Goal: Information Seeking & Learning: Learn about a topic

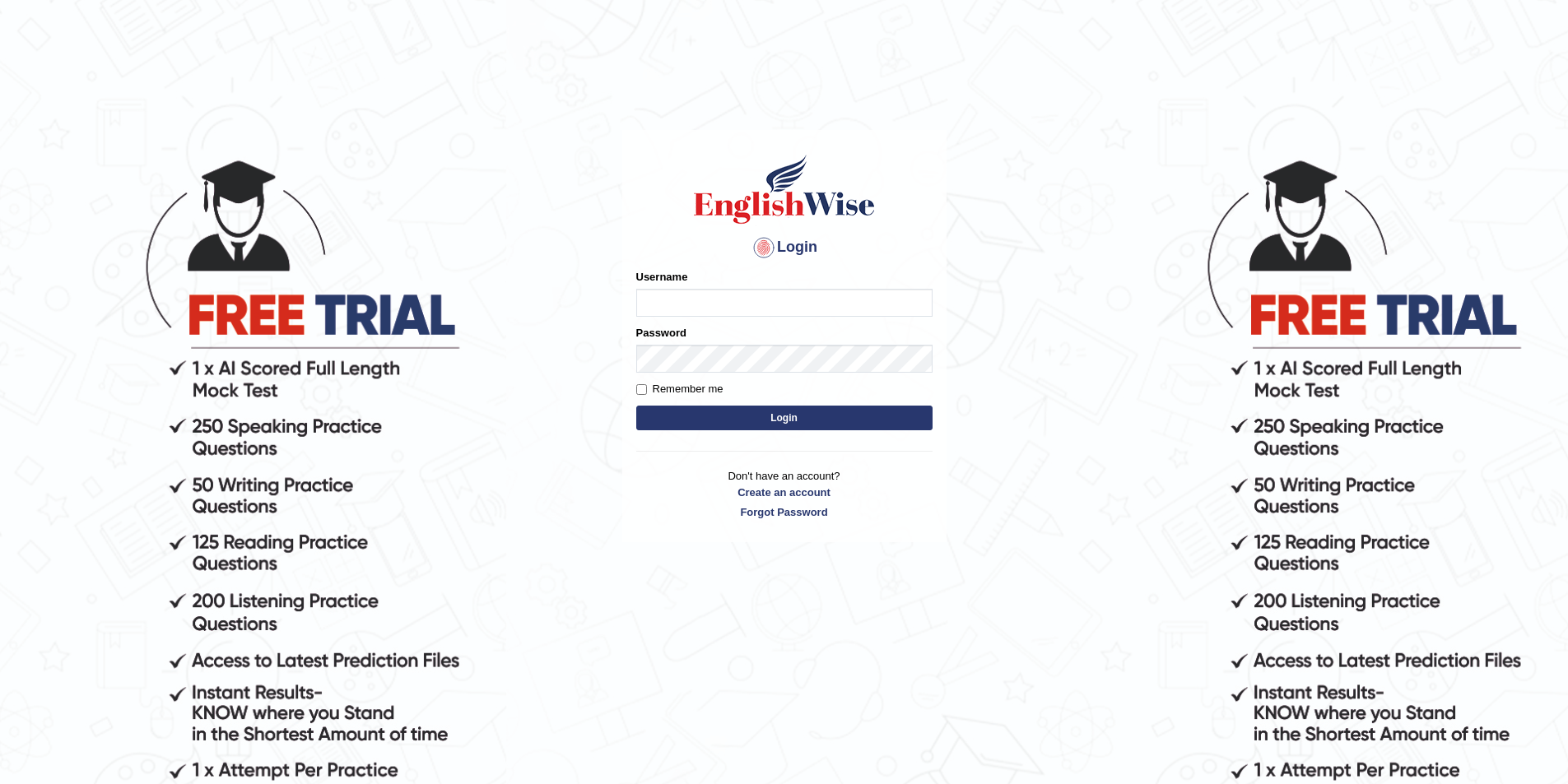
type input "rogialazim77"
click at [768, 420] on button "Login" at bounding box center [784, 418] width 296 height 25
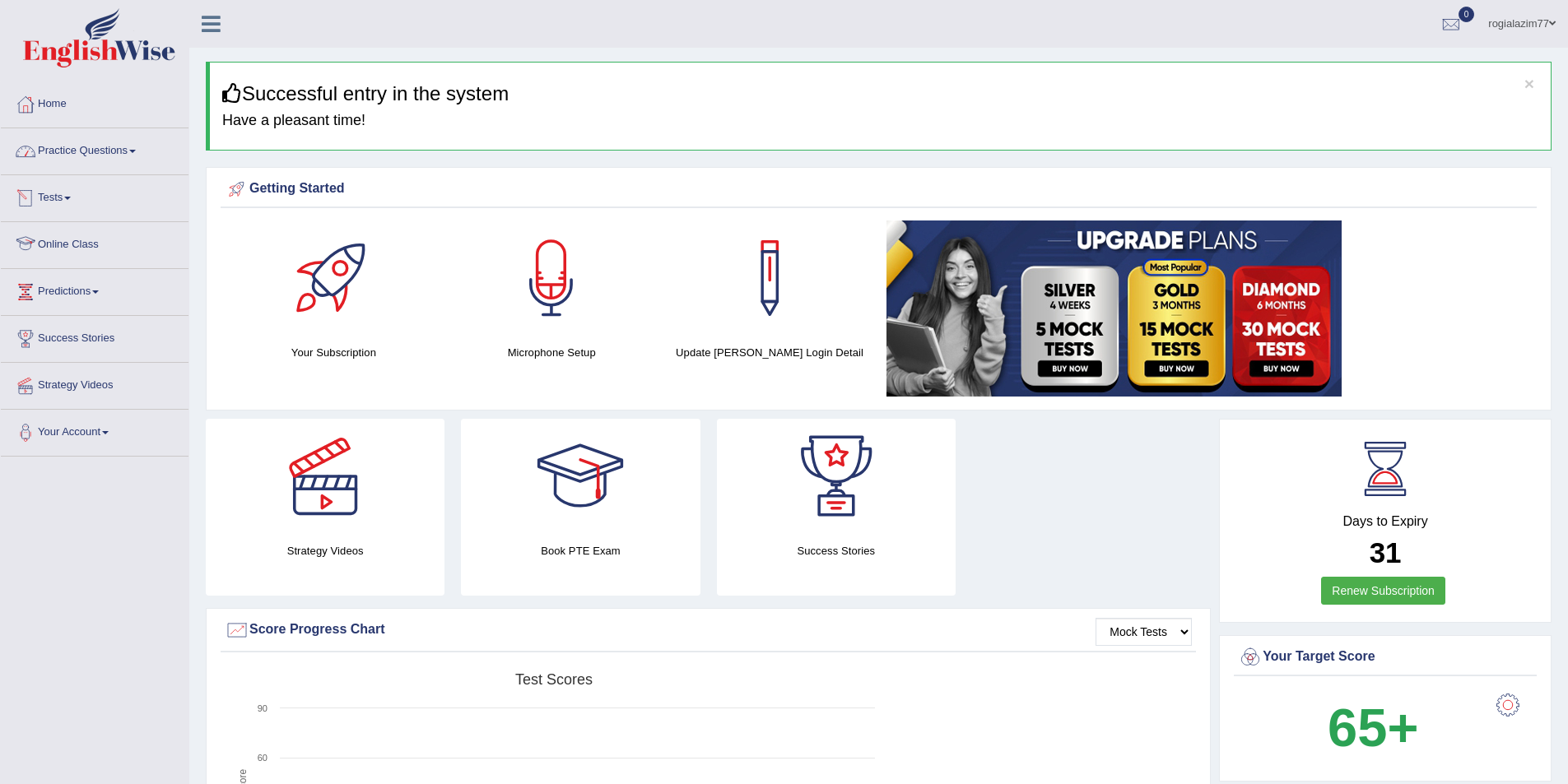
click at [150, 141] on link "Practice Questions" at bounding box center [94, 149] width 188 height 41
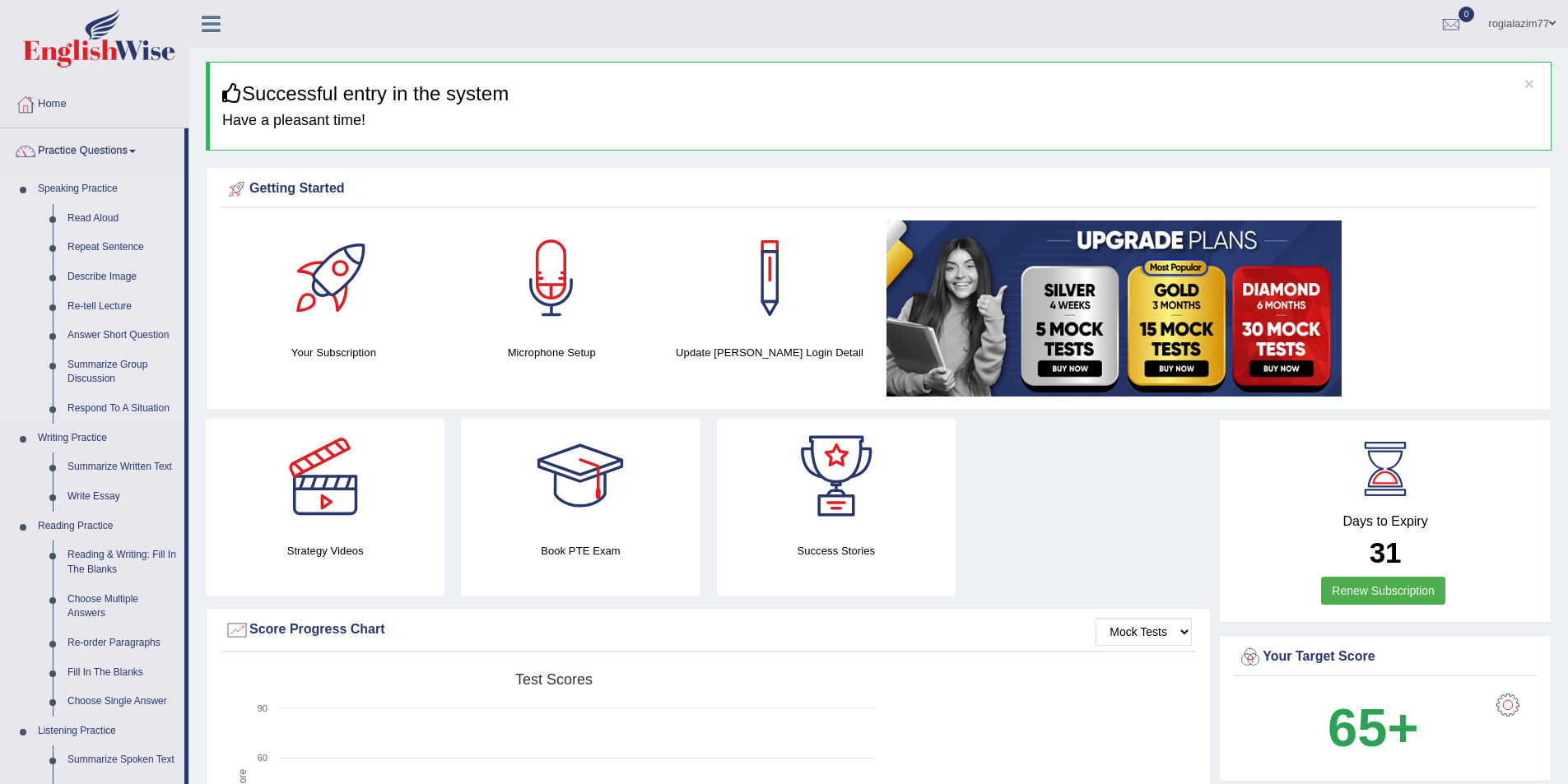
click at [116, 335] on link "Answer Short Question" at bounding box center [122, 335] width 124 height 30
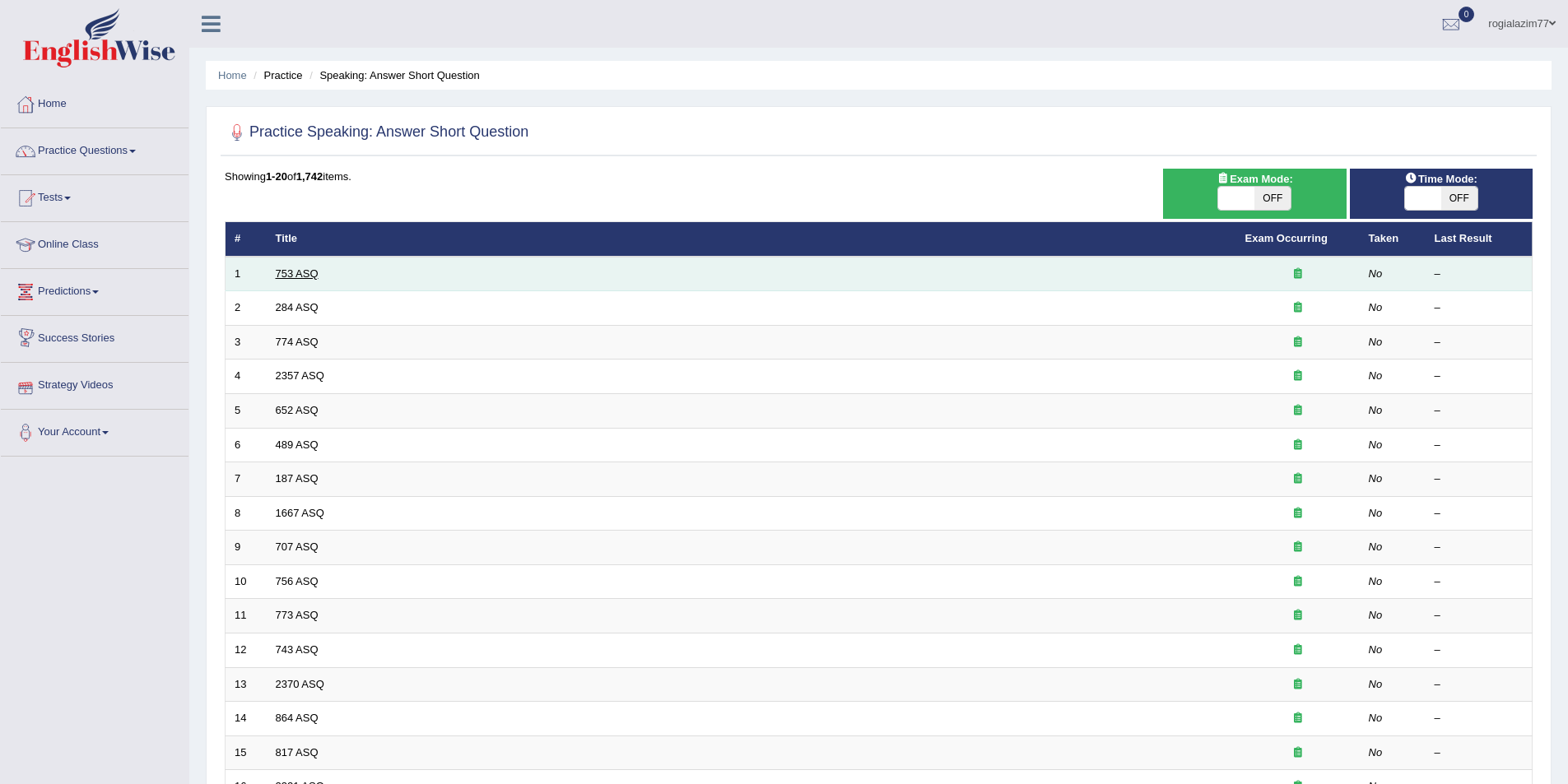
click at [305, 272] on link "753 ASQ" at bounding box center [297, 274] width 43 height 13
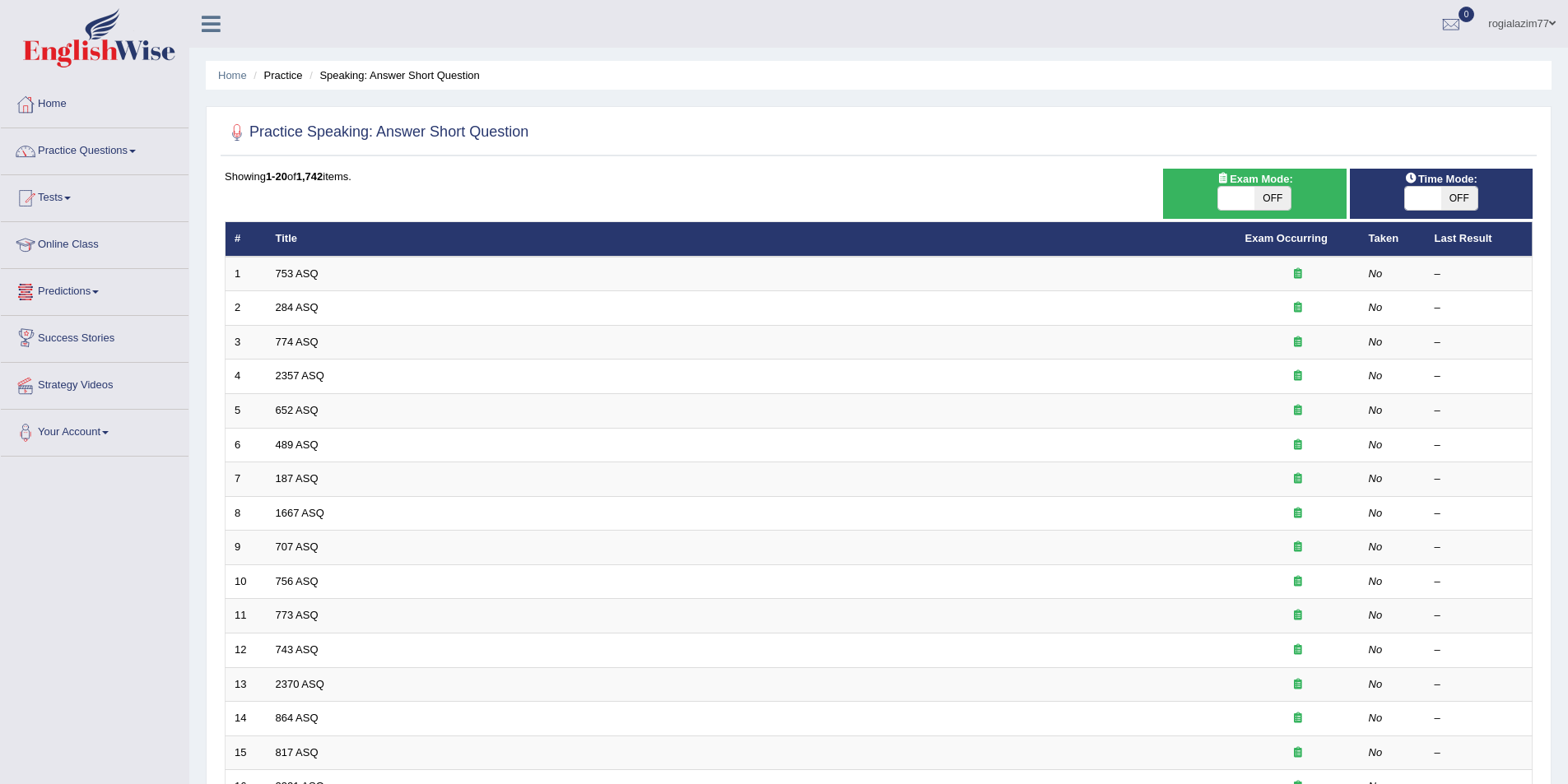
click at [94, 293] on link "Predictions" at bounding box center [94, 289] width 188 height 41
click at [136, 152] on span at bounding box center [133, 151] width 7 height 3
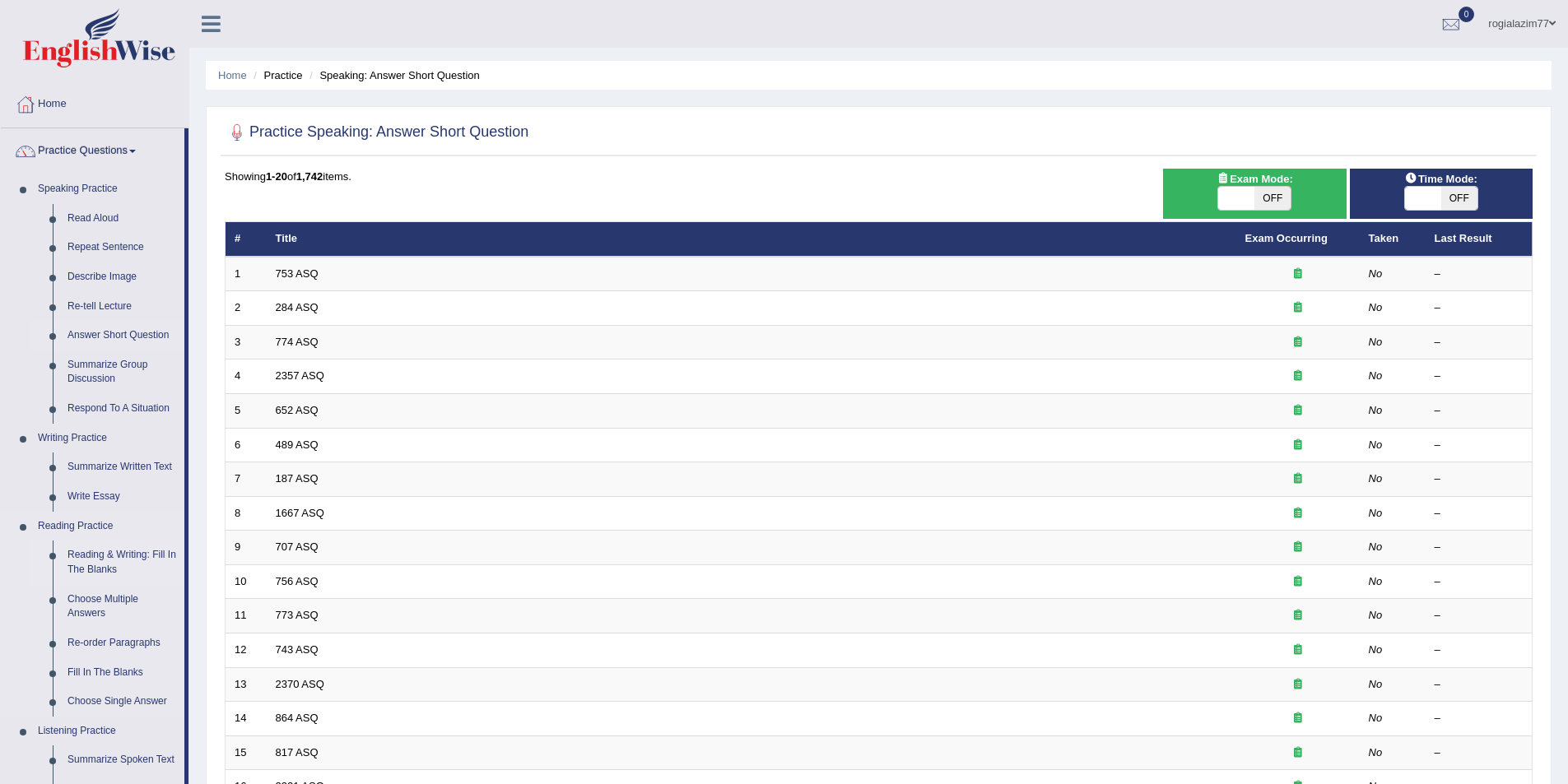
click at [105, 554] on link "Reading & Writing: Fill In The Blanks" at bounding box center [122, 562] width 124 height 43
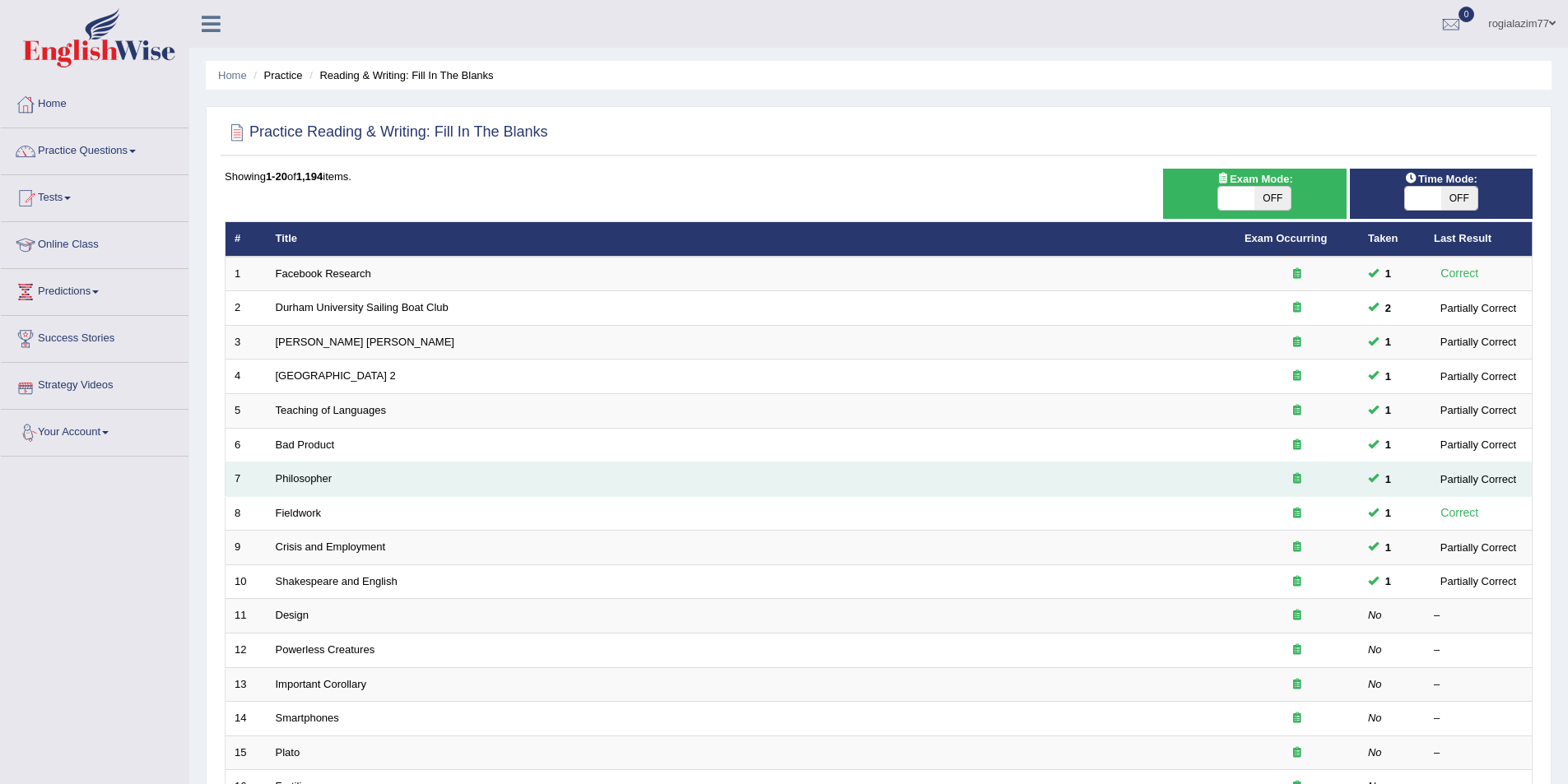
scroll to position [82, 0]
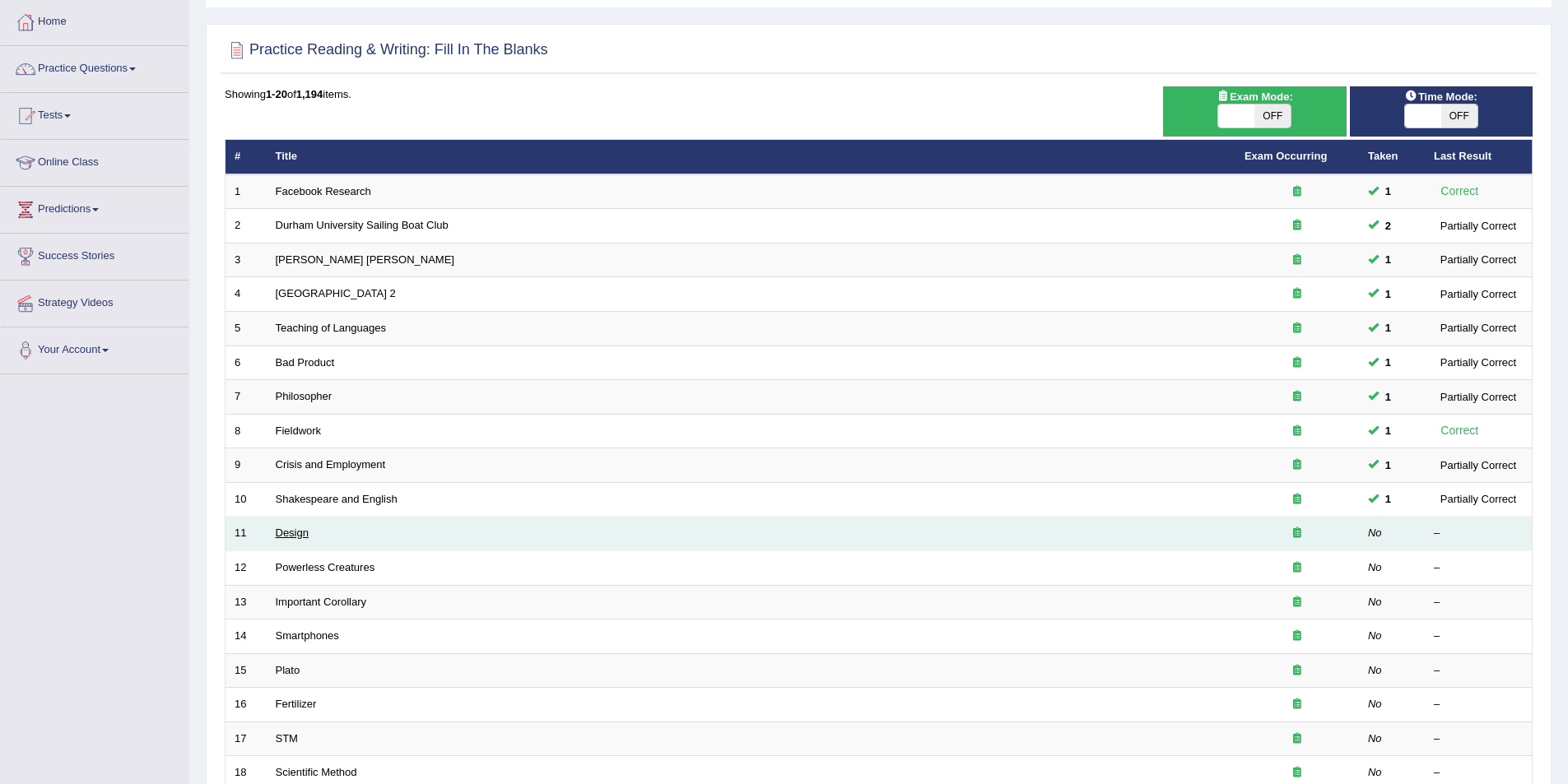
click at [288, 537] on link "Design" at bounding box center [292, 532] width 33 height 13
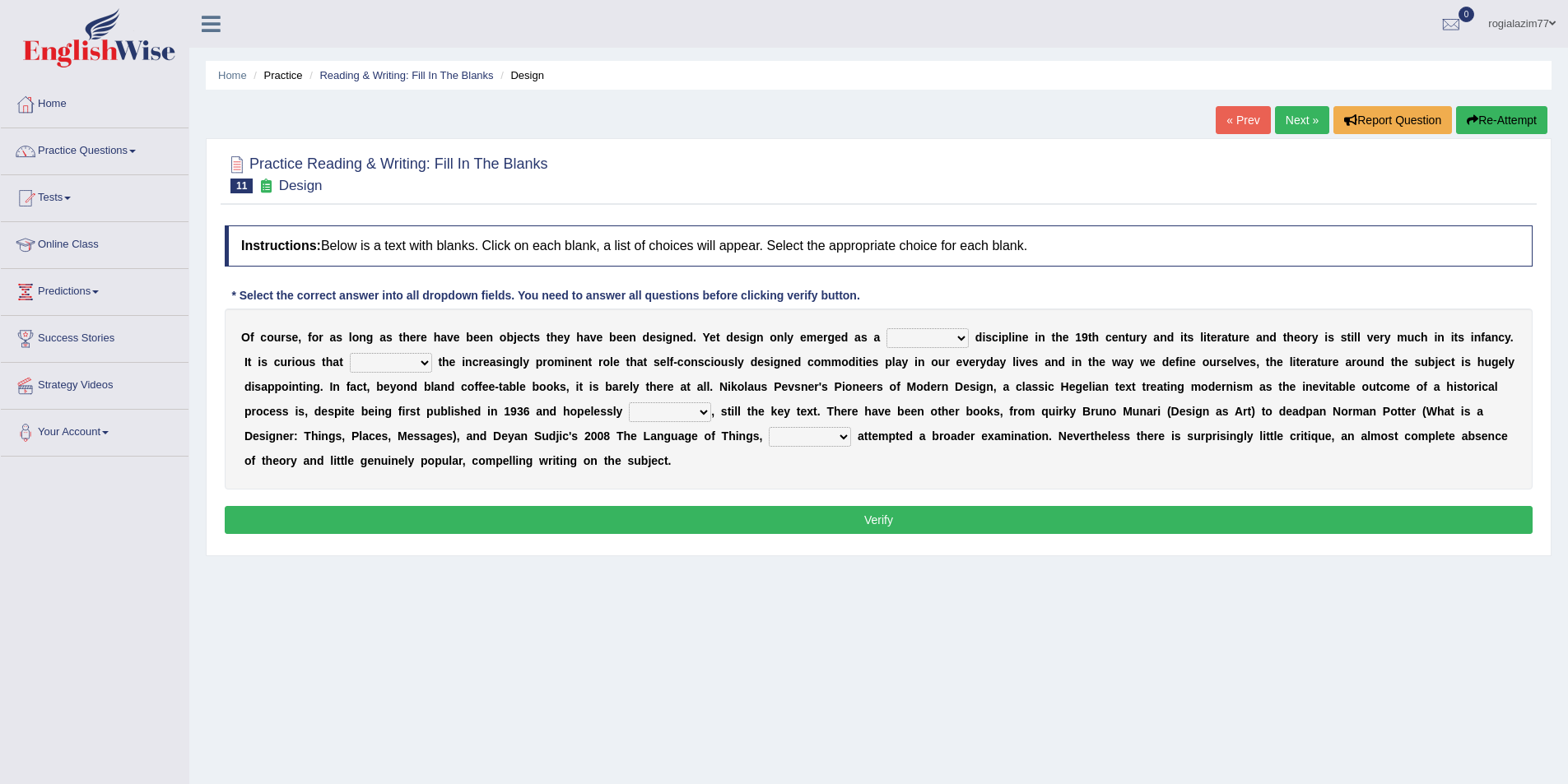
click at [961, 336] on select "bilateral ubiquitous foremost dedicated" at bounding box center [927, 338] width 82 height 20
click at [966, 343] on select "bilateral ubiquitous foremost dedicated" at bounding box center [927, 338] width 82 height 20
select select "bilateral"
click at [886, 328] on select "bilateral ubiquitous foremost dedicated" at bounding box center [927, 338] width 82 height 20
click at [420, 361] on select "since despite within through" at bounding box center [390, 362] width 82 height 20
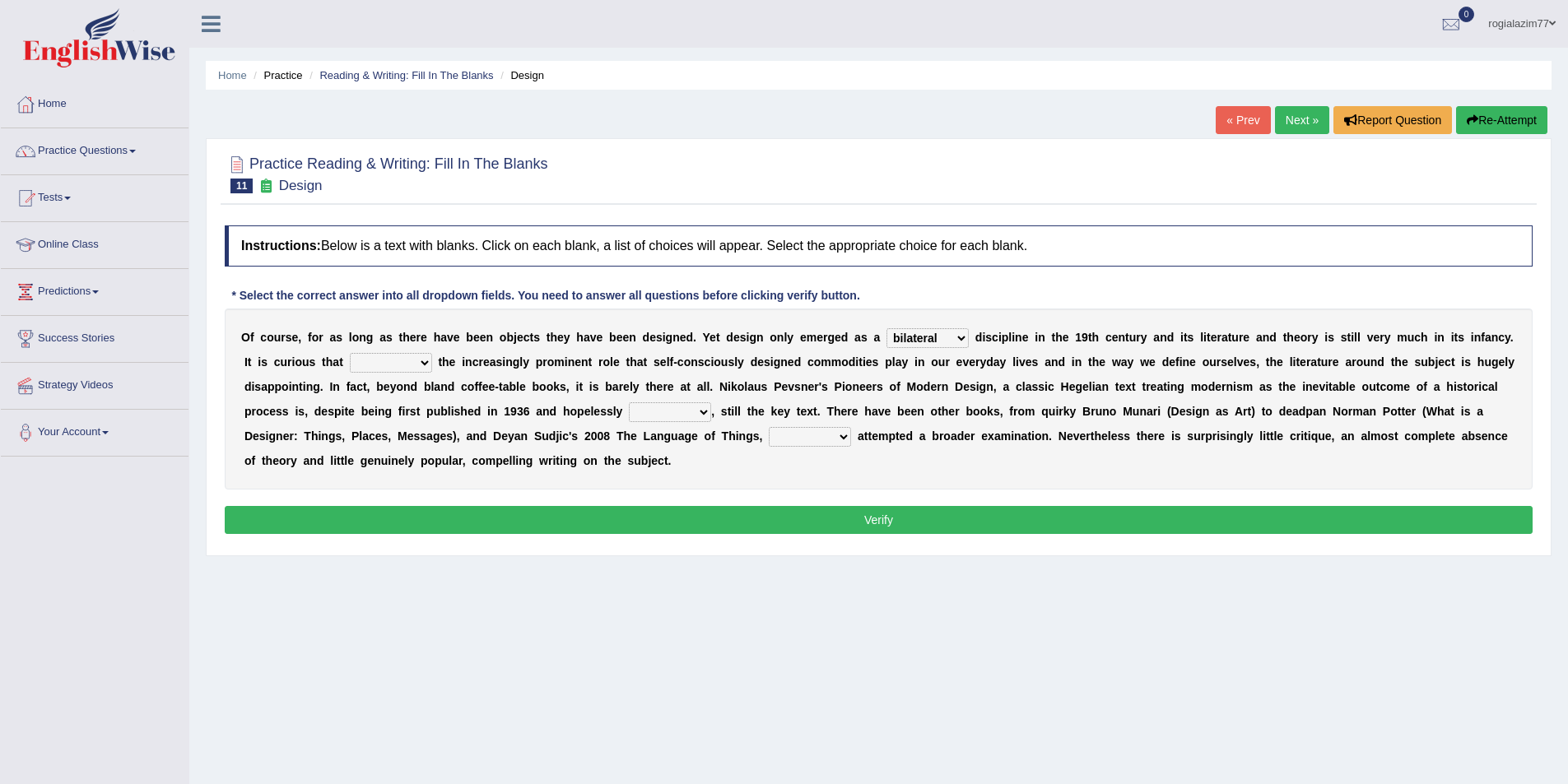
click at [349, 353] on select "since despite within through" at bounding box center [390, 362] width 82 height 20
click at [432, 364] on b at bounding box center [435, 361] width 7 height 13
click at [428, 364] on select "since despite within through" at bounding box center [390, 362] width 82 height 20
select select "since"
click at [349, 353] on select "since despite within through" at bounding box center [390, 362] width 82 height 20
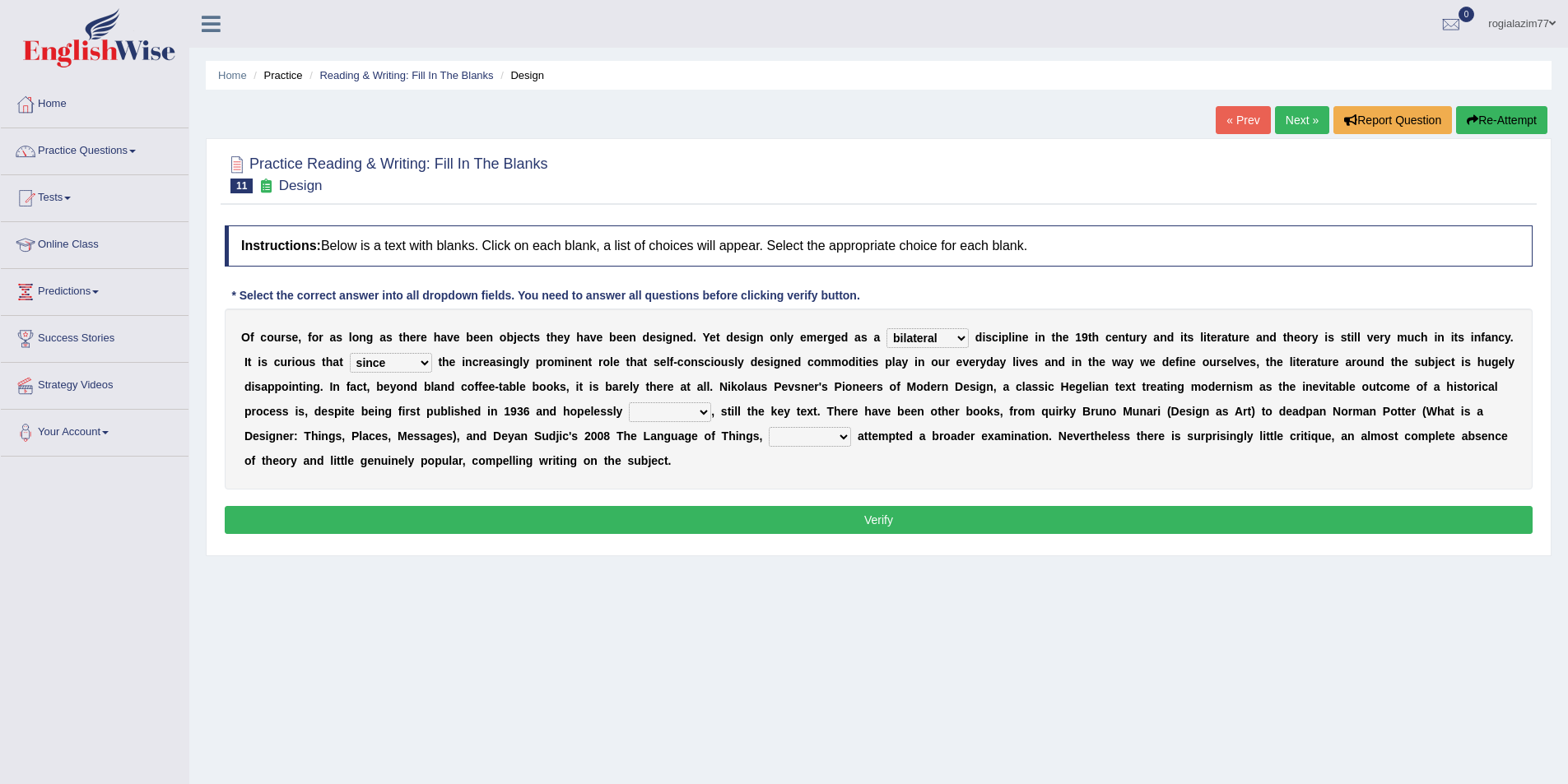
click at [700, 414] on select "dates dating date dated" at bounding box center [669, 412] width 82 height 20
select select "date"
click at [628, 402] on select "dates dating date dated" at bounding box center [669, 412] width 82 height 20
click at [844, 436] on select "which then however as" at bounding box center [810, 436] width 82 height 20
select select "however"
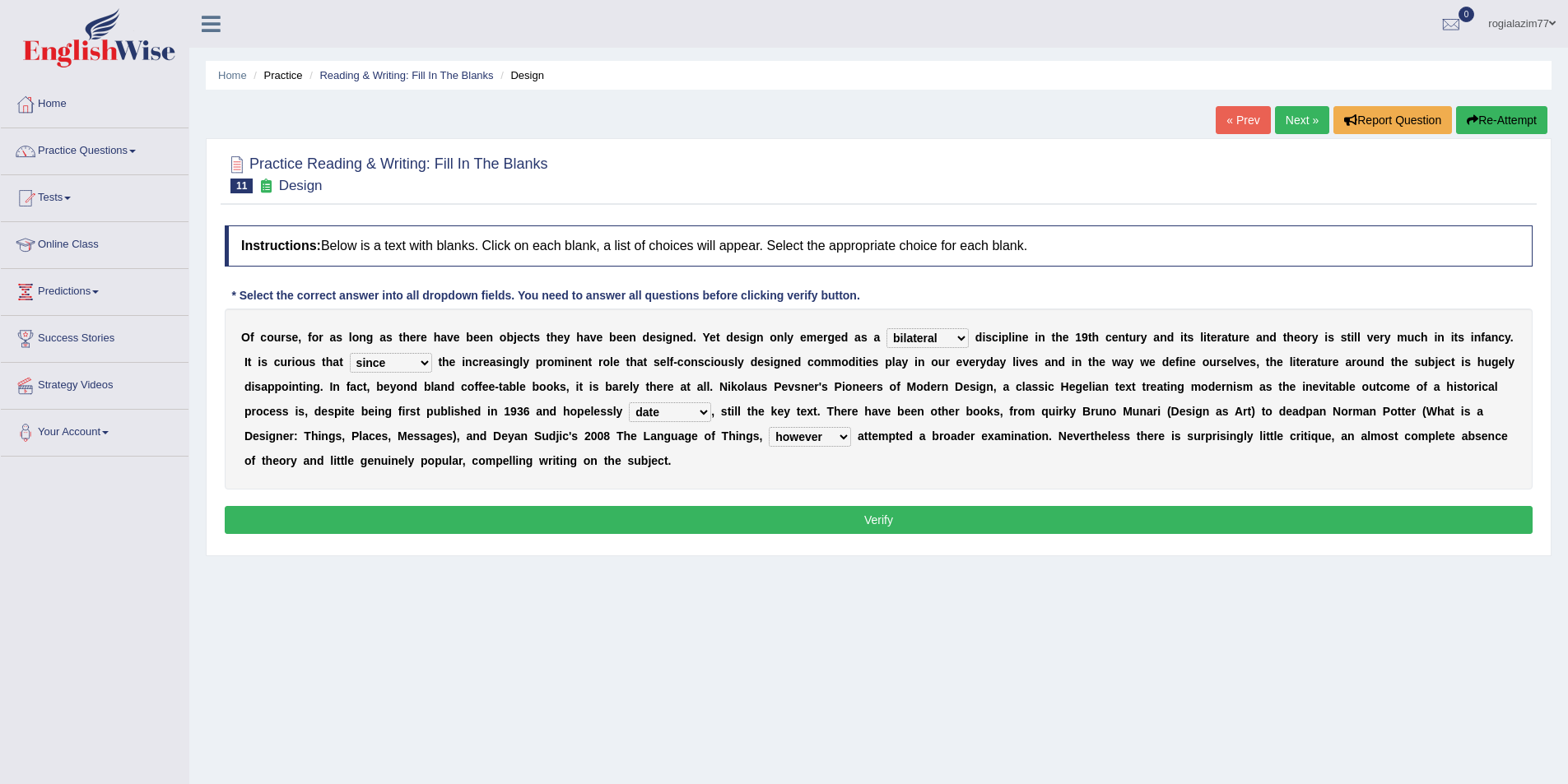
click at [769, 427] on select "which then however as" at bounding box center [810, 436] width 82 height 20
click at [747, 520] on button "Verify" at bounding box center [878, 520] width 1308 height 28
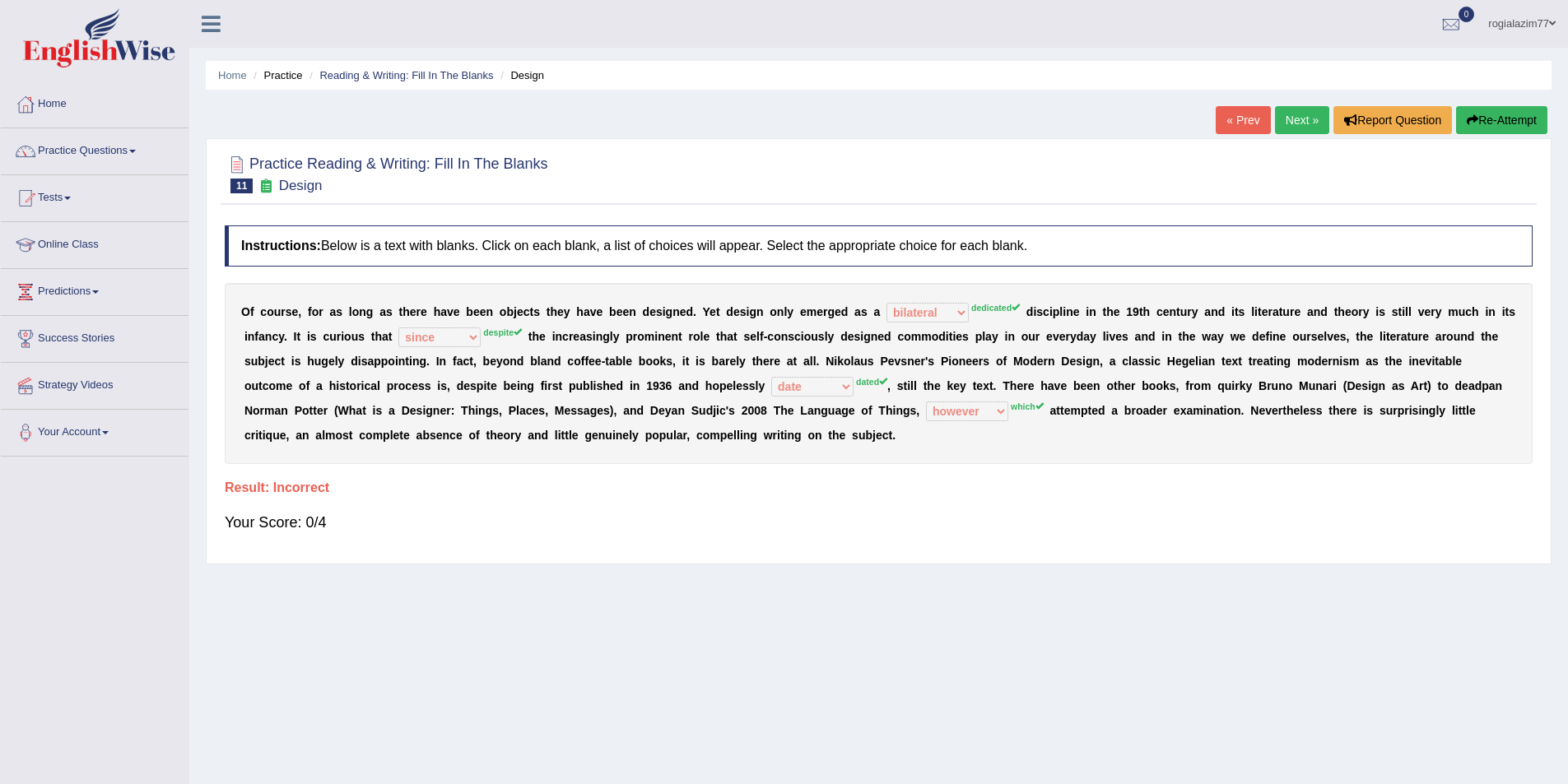
click at [1287, 125] on link "Next »" at bounding box center [1302, 120] width 54 height 28
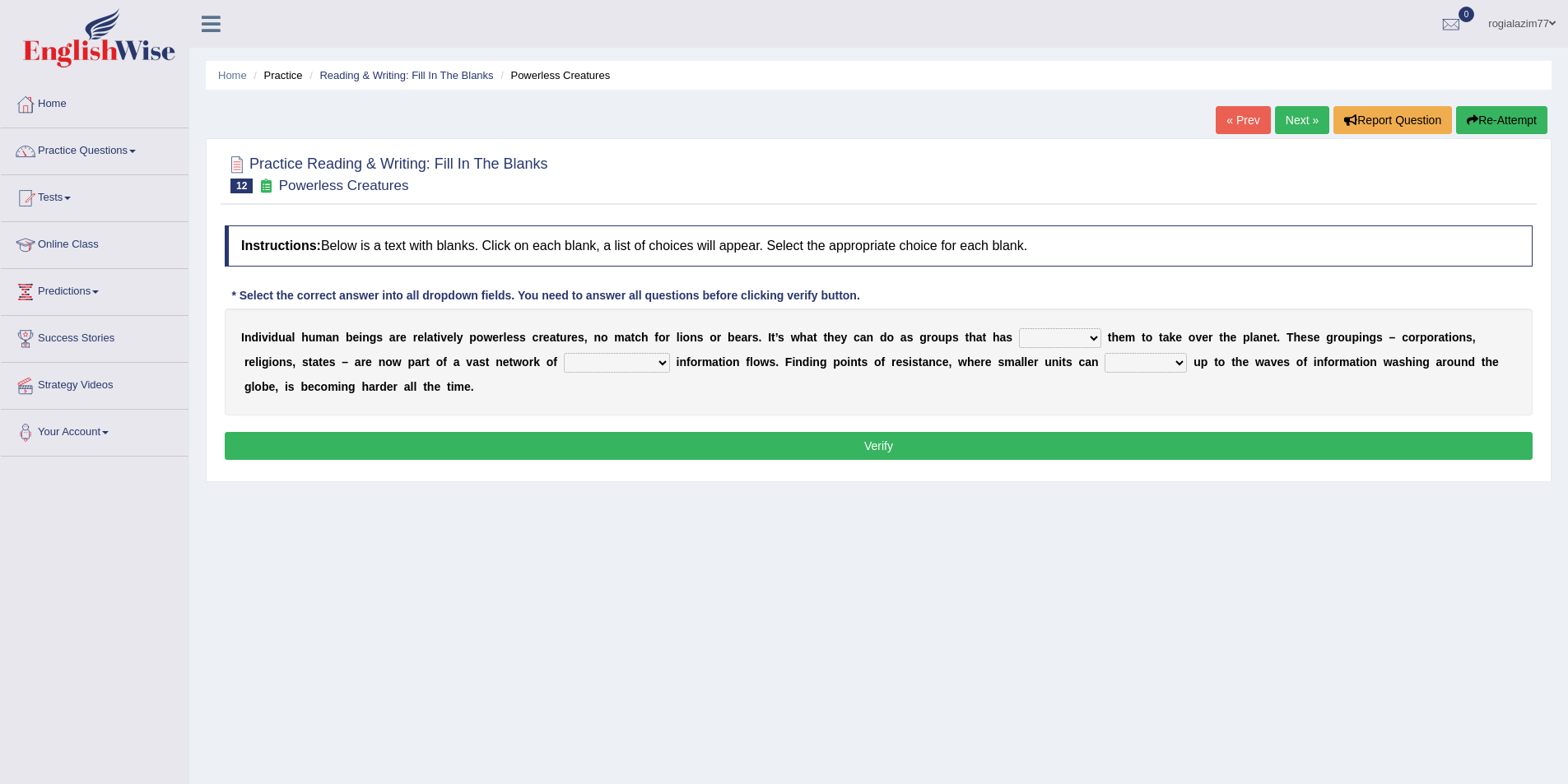
click at [1095, 341] on select "enabled contended embodied conjured" at bounding box center [1060, 338] width 82 height 20
select select "contended"
click at [1019, 328] on select "enabled contended embodied conjured" at bounding box center [1060, 338] width 82 height 20
click at [657, 363] on select "interconnected overlapping fastened exploited" at bounding box center [616, 362] width 106 height 20
click at [1084, 338] on select "enabled contended embodied conjured" at bounding box center [1060, 338] width 82 height 20
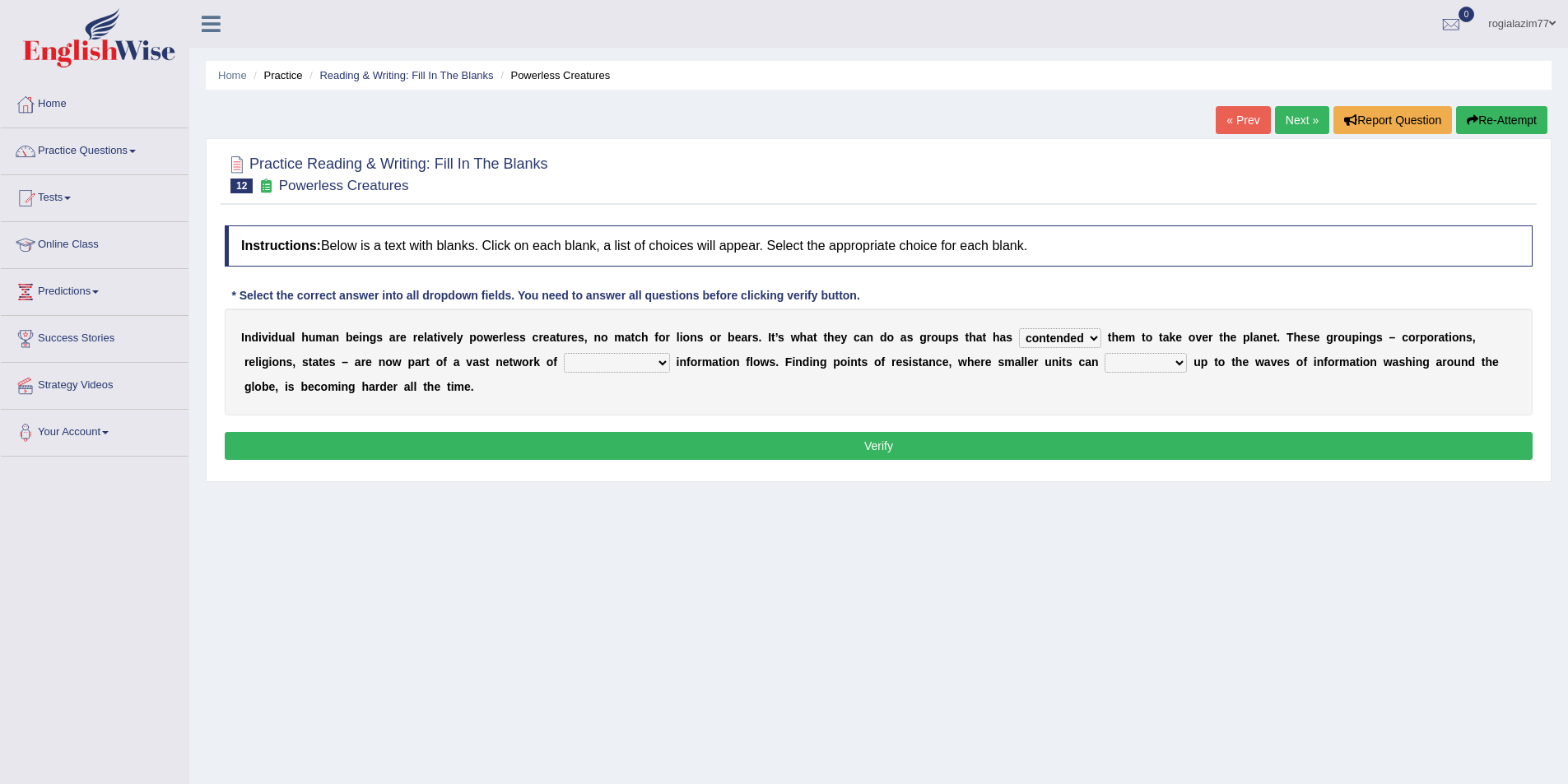
click at [661, 362] on select "interconnected overlapping fastened exploited" at bounding box center [616, 362] width 106 height 20
select select "interconnected"
click at [564, 353] on select "interconnected overlapping fastened exploited" at bounding box center [616, 362] width 106 height 20
click at [659, 365] on select "interconnected overlapping fastened exploited" at bounding box center [616, 362] width 106 height 20
click at [882, 423] on div "Instructions: Below is a text with blanks. Click on each blank, a list of choic…" at bounding box center [878, 345] width 1316 height 256
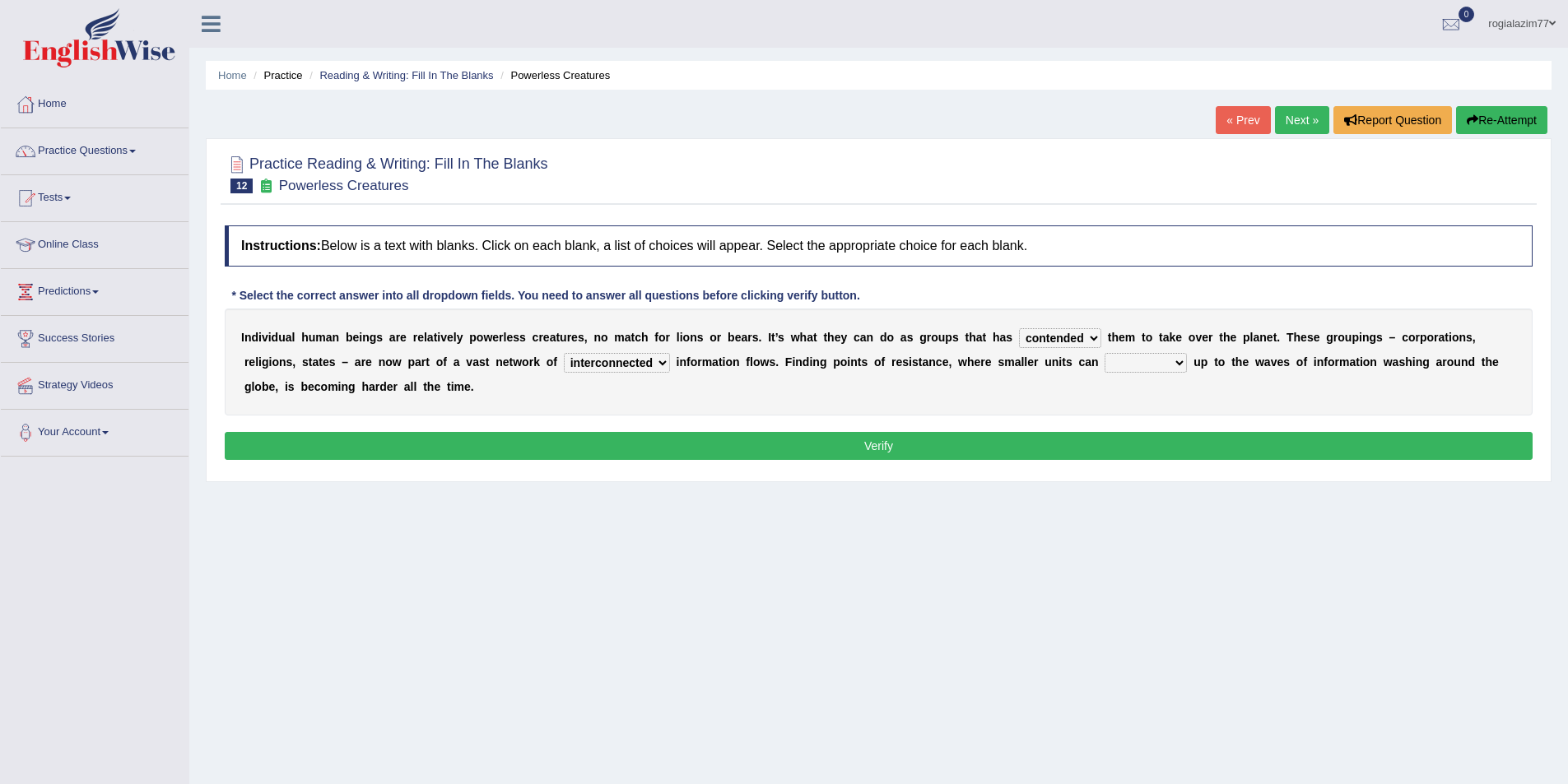
click at [1184, 363] on select "stand raise hail pump" at bounding box center [1145, 362] width 82 height 20
select select "stand"
click at [1105, 353] on select "stand raise hail pump" at bounding box center [1145, 362] width 82 height 20
click at [872, 453] on button "Verify" at bounding box center [878, 446] width 1308 height 28
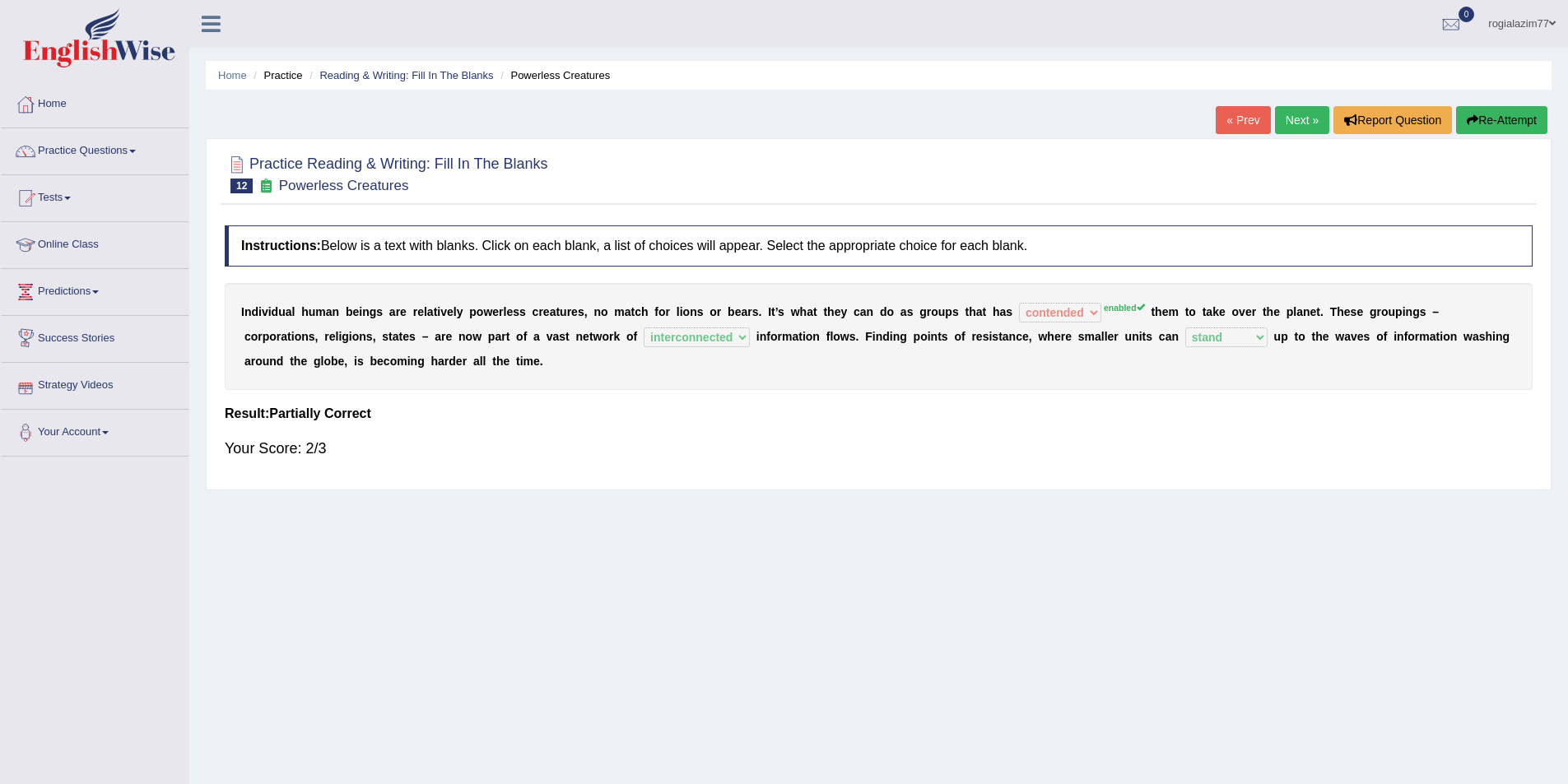
click at [1310, 120] on link "Next »" at bounding box center [1302, 120] width 54 height 28
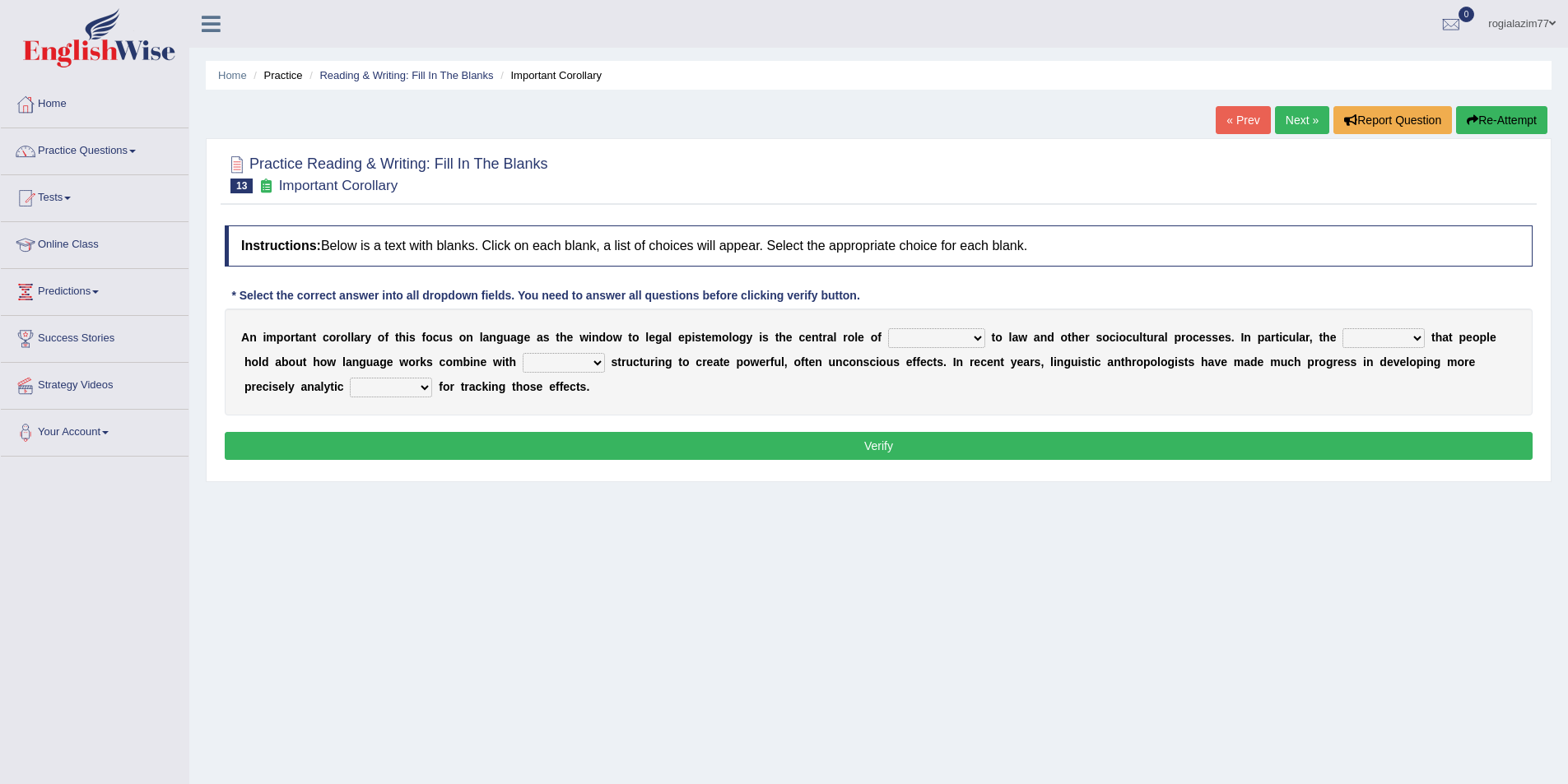
click at [978, 339] on select "discourse epoch dialect acquaintance" at bounding box center [936, 338] width 97 height 20
click at [888, 328] on select "discourse epoch dialect acquaintance" at bounding box center [936, 338] width 97 height 20
click at [974, 343] on select "discourse epoch dialect acquaintance" at bounding box center [936, 338] width 97 height 20
click at [752, 389] on div "A n i m p o r t a n t c o r o l l a r y o f t h i s f o c u s o n l a n g u a g…" at bounding box center [878, 362] width 1308 height 107
click at [984, 332] on select "discourse epoch dialect acquaintance" at bounding box center [936, 338] width 97 height 20
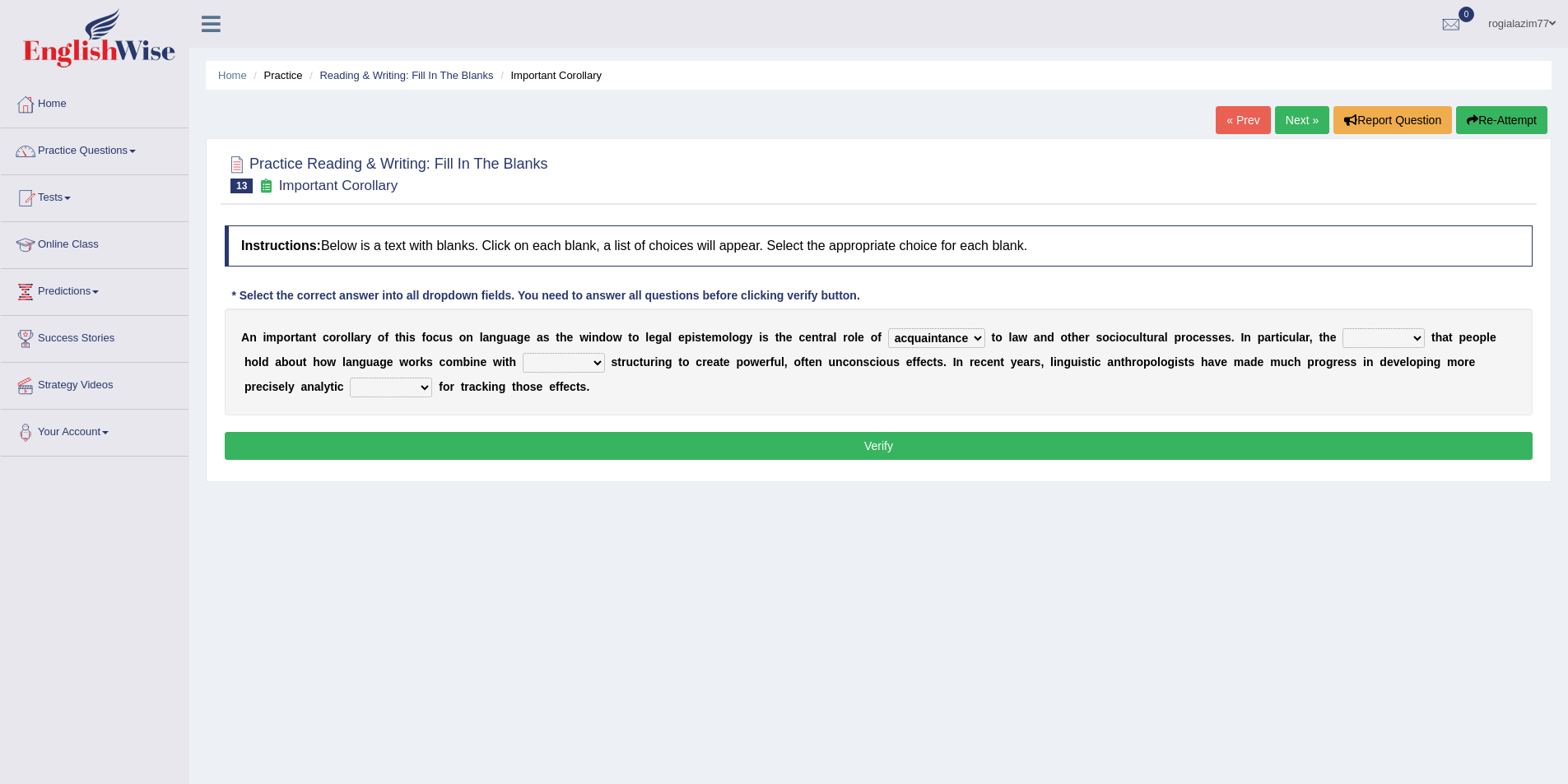
click at [983, 344] on select "discourse epoch dialect acquaintance" at bounding box center [936, 338] width 97 height 20
select select "discourse"
click at [888, 328] on select "discourse epoch dialect acquaintance" at bounding box center [936, 338] width 97 height 20
click at [1423, 337] on select "deviation besmirch consent ideas" at bounding box center [1383, 338] width 82 height 20
select select "ideas"
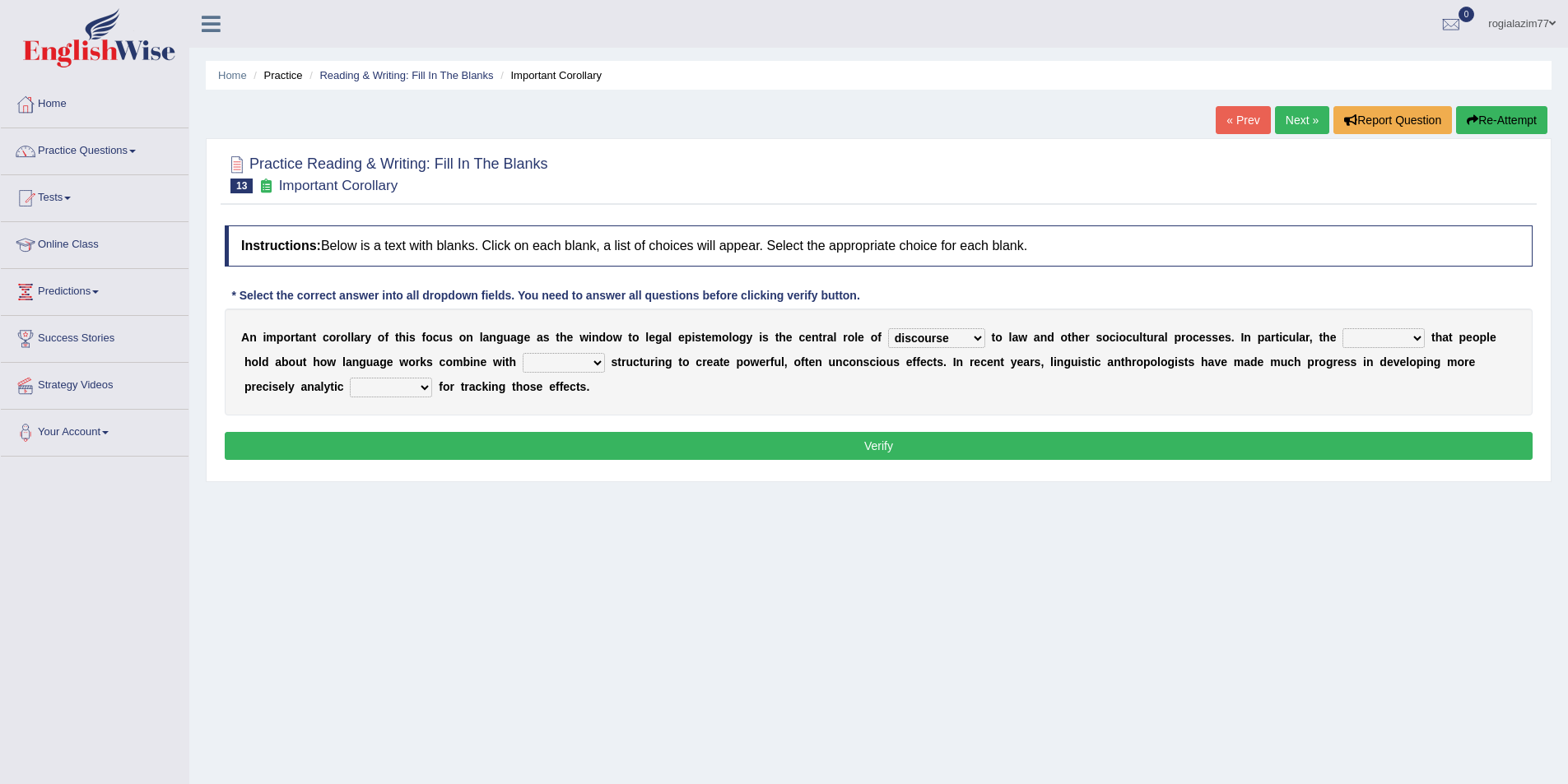
click at [1343, 328] on select "deviation besmirch consent ideas" at bounding box center [1383, 338] width 82 height 20
click at [595, 358] on select "mandatory linguistic legitimate customary" at bounding box center [564, 362] width 82 height 20
select select "linguistic"
click at [523, 353] on select "mandatory linguistic legitimate customary" at bounding box center [564, 362] width 82 height 20
click at [424, 386] on select "tools appetite albums stroke" at bounding box center [390, 387] width 82 height 20
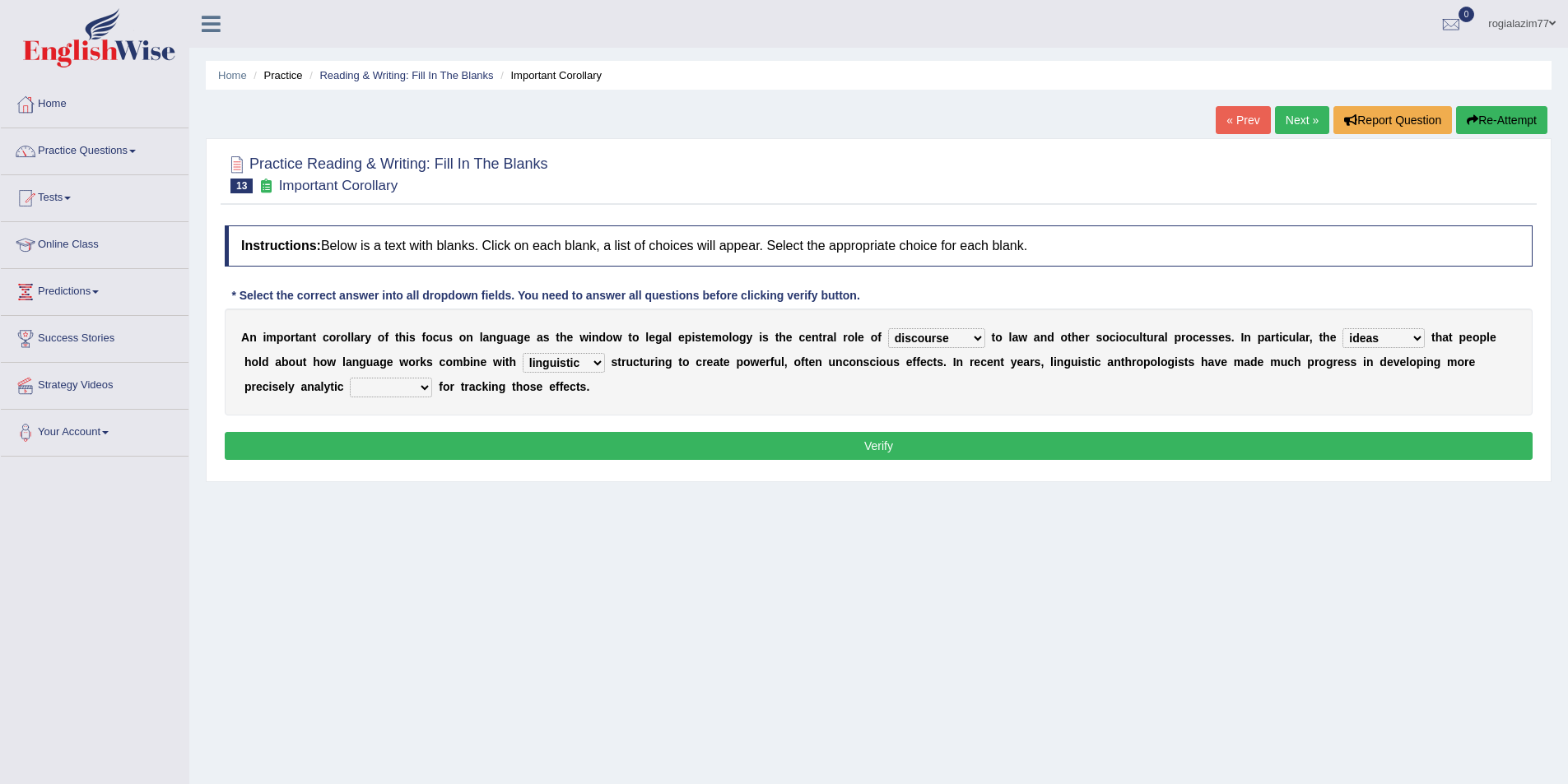
select select "tools"
click at [349, 378] on select "tools appetite albums stroke" at bounding box center [390, 387] width 82 height 20
click at [851, 455] on button "Verify" at bounding box center [878, 446] width 1308 height 28
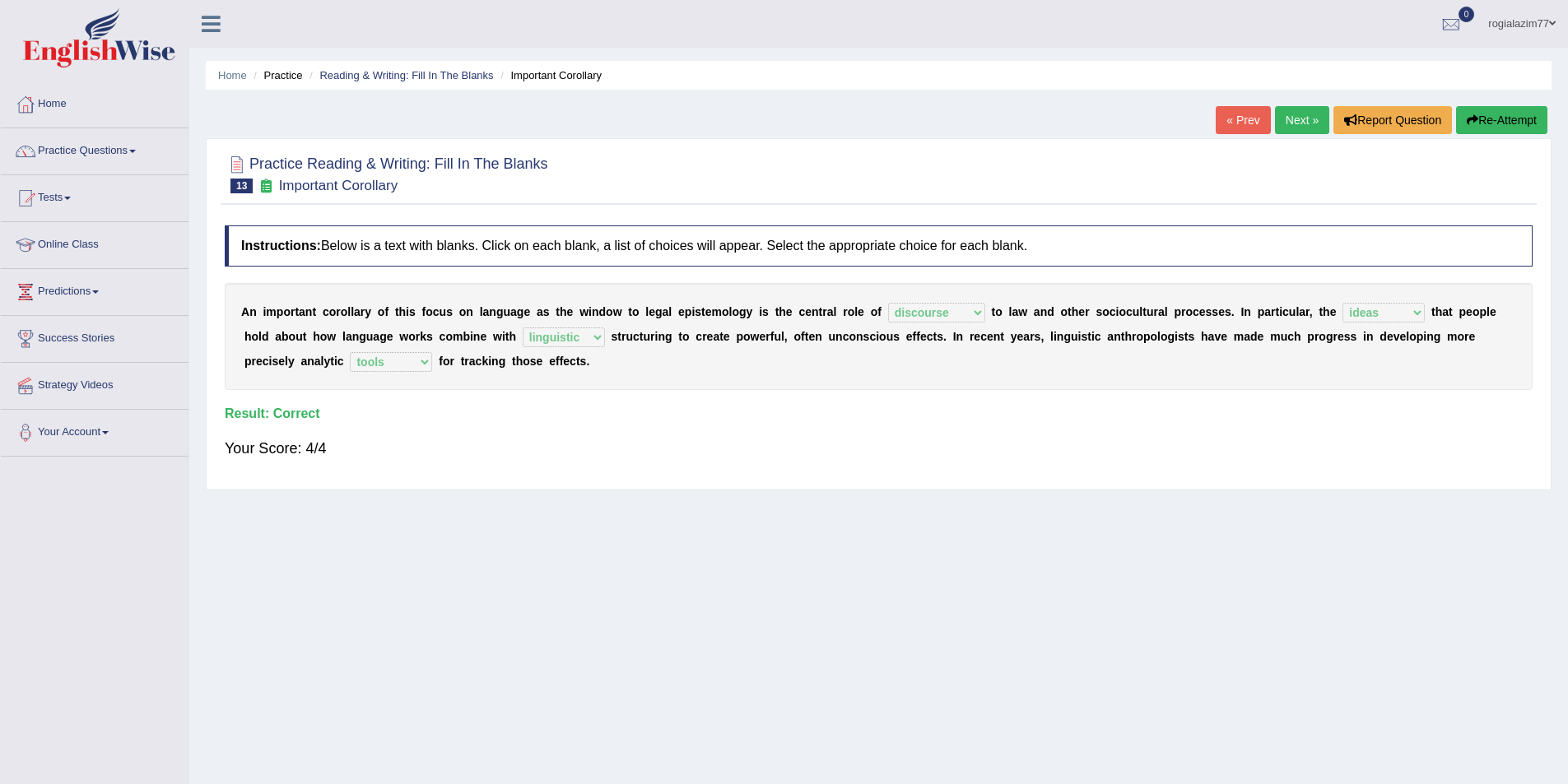
click at [1283, 119] on link "Next »" at bounding box center [1302, 120] width 54 height 28
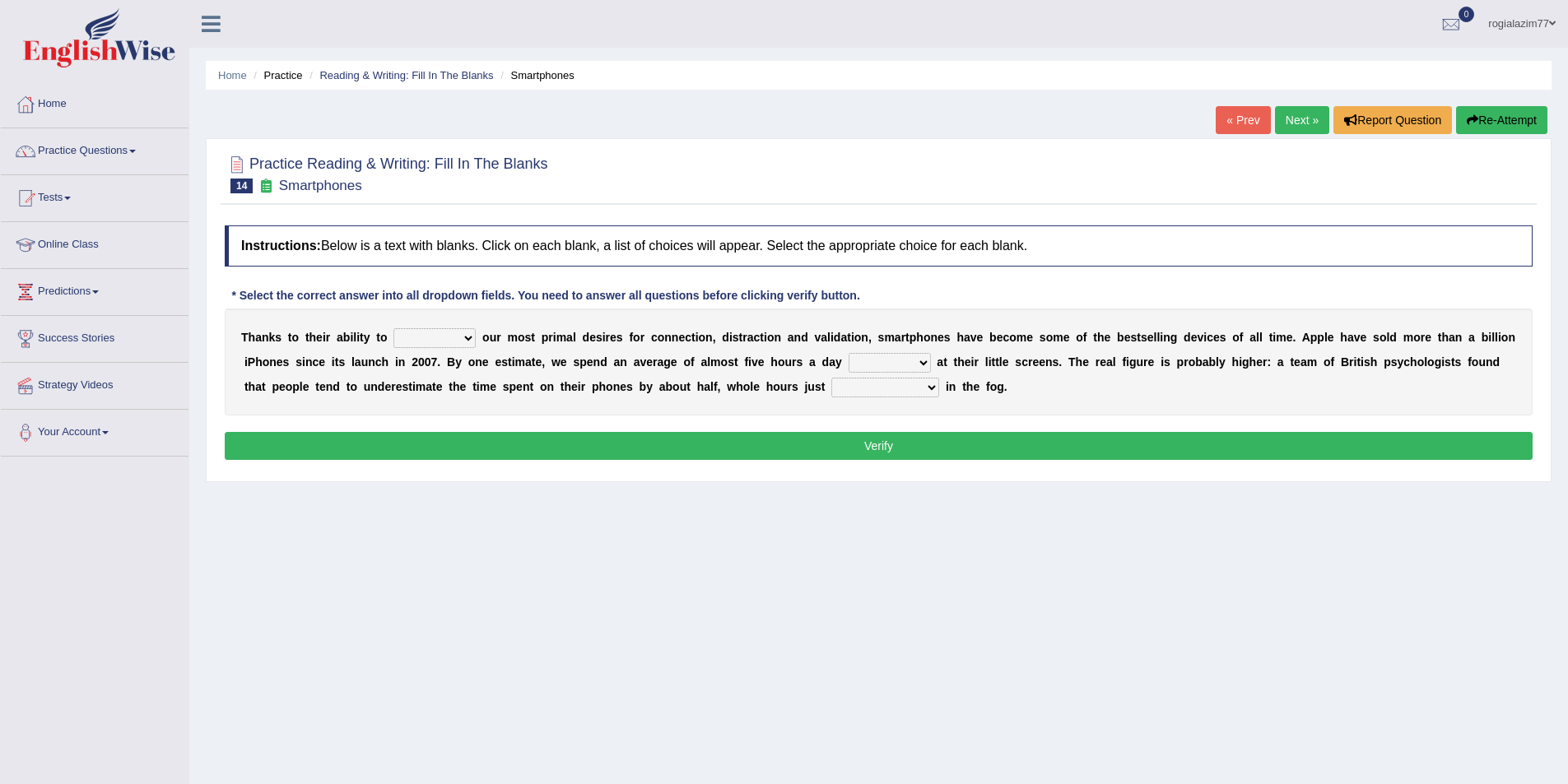
click at [464, 336] on select "hijack describe sharpen conserve" at bounding box center [435, 338] width 82 height 20
select select "conserve"
click at [394, 328] on select "hijack describe sharpen conserve" at bounding box center [435, 338] width 82 height 20
click at [468, 338] on select "hijack describe sharpen conserve" at bounding box center [435, 338] width 82 height 20
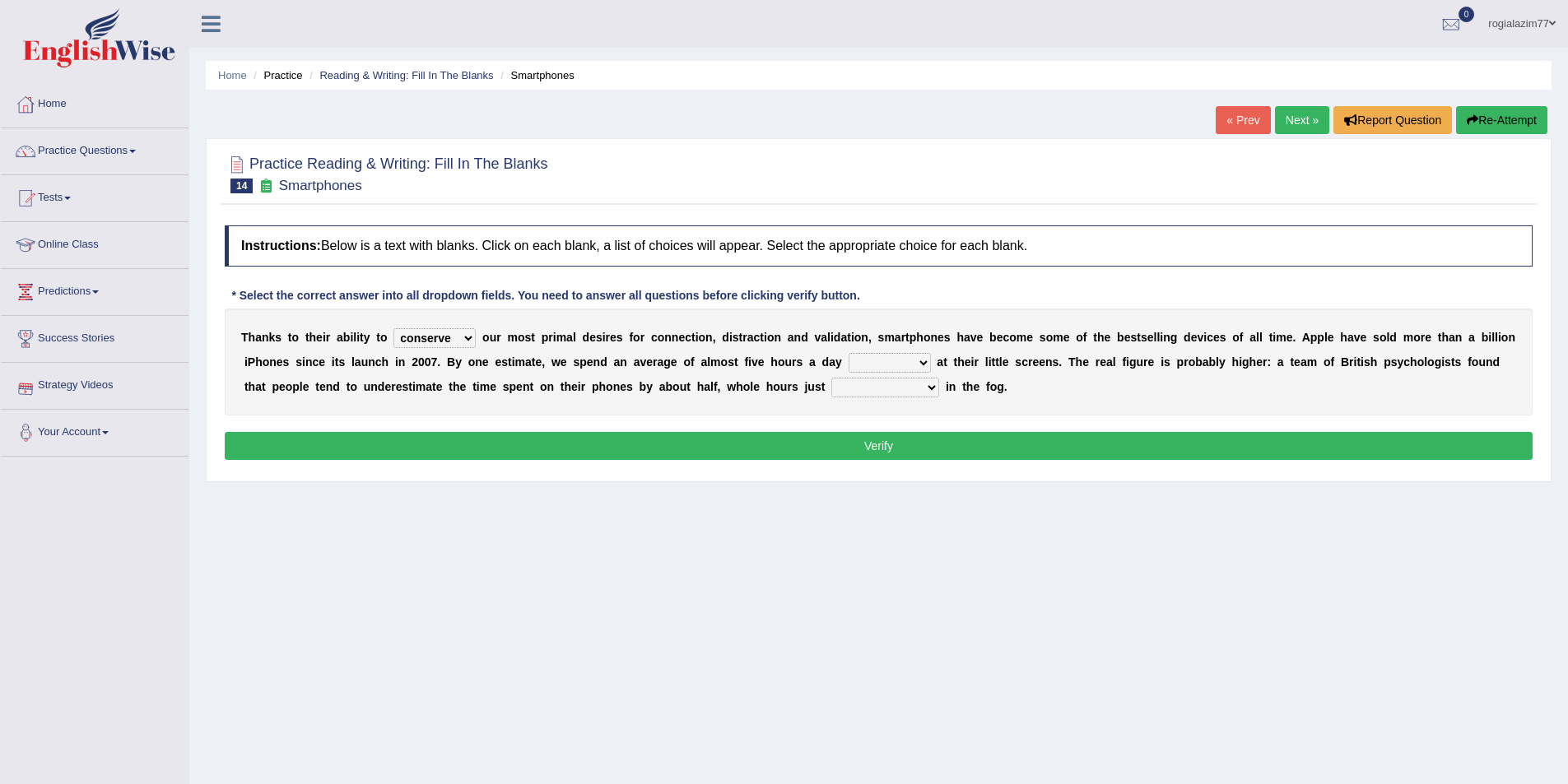
click at [921, 363] on select "watching waggling snoring staring" at bounding box center [889, 362] width 82 height 20
select select "waggling"
click at [849, 353] on select "watching waggling snoring staring" at bounding box center [889, 362] width 82 height 20
click at [942, 387] on b at bounding box center [942, 386] width 7 height 13
click at [938, 387] on select "has evaporated evaporating evaporate evaporates" at bounding box center [885, 387] width 108 height 20
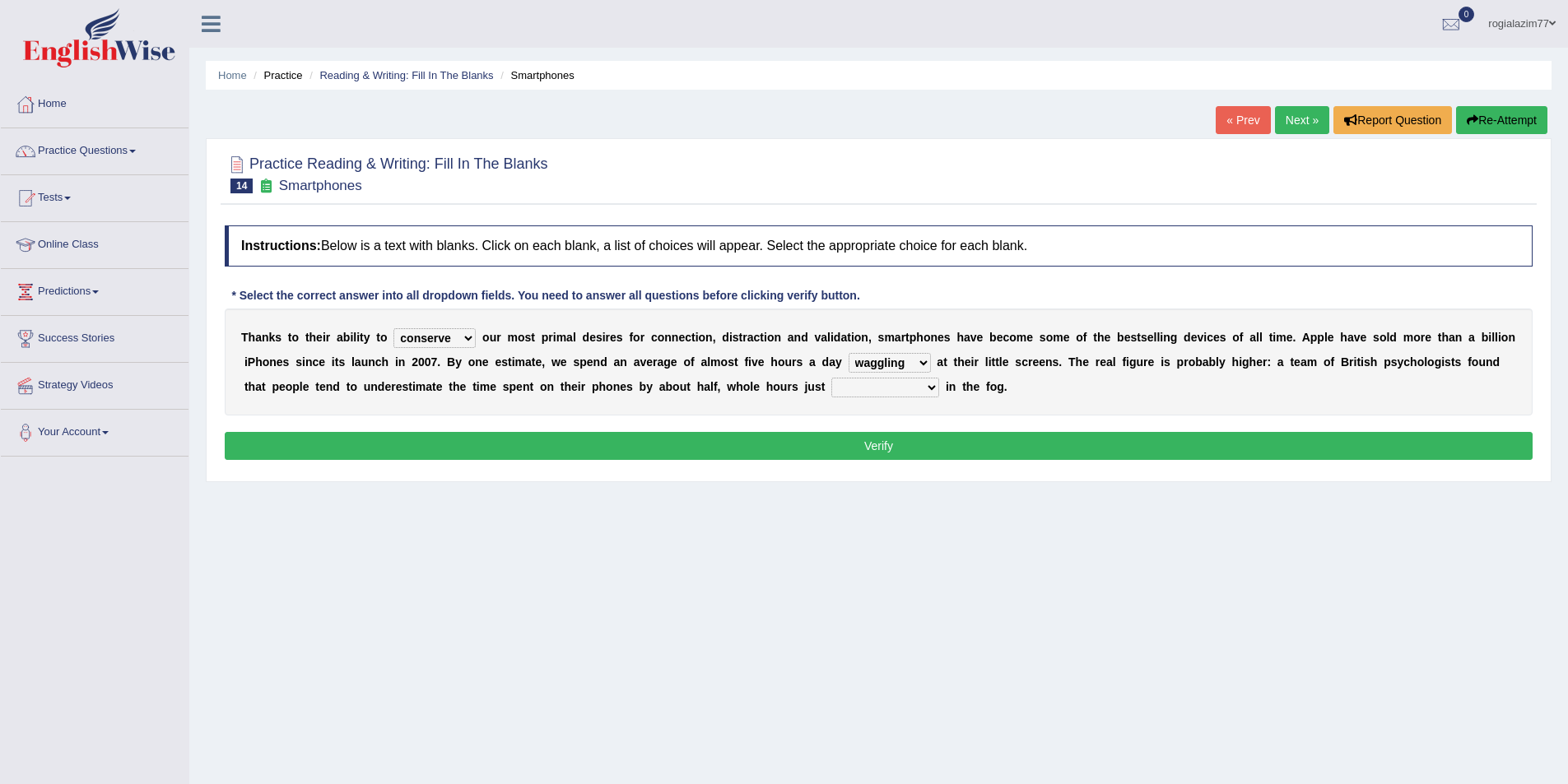
select select "has evaporated"
click at [832, 378] on select "has evaporated evaporating evaporate evaporates" at bounding box center [885, 387] width 108 height 20
click at [898, 450] on button "Verify" at bounding box center [878, 446] width 1308 height 28
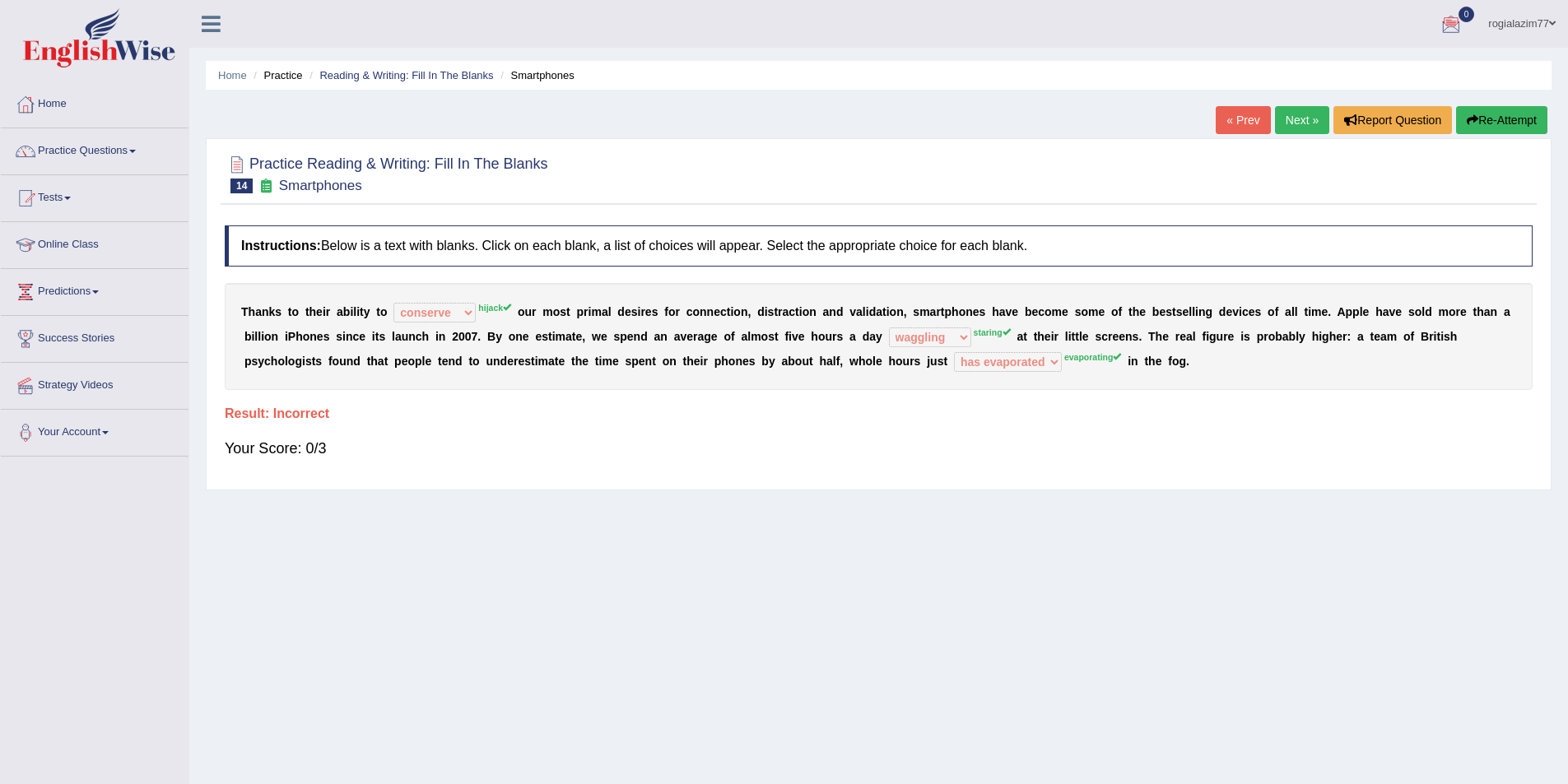
click at [1301, 121] on link "Next »" at bounding box center [1302, 120] width 54 height 28
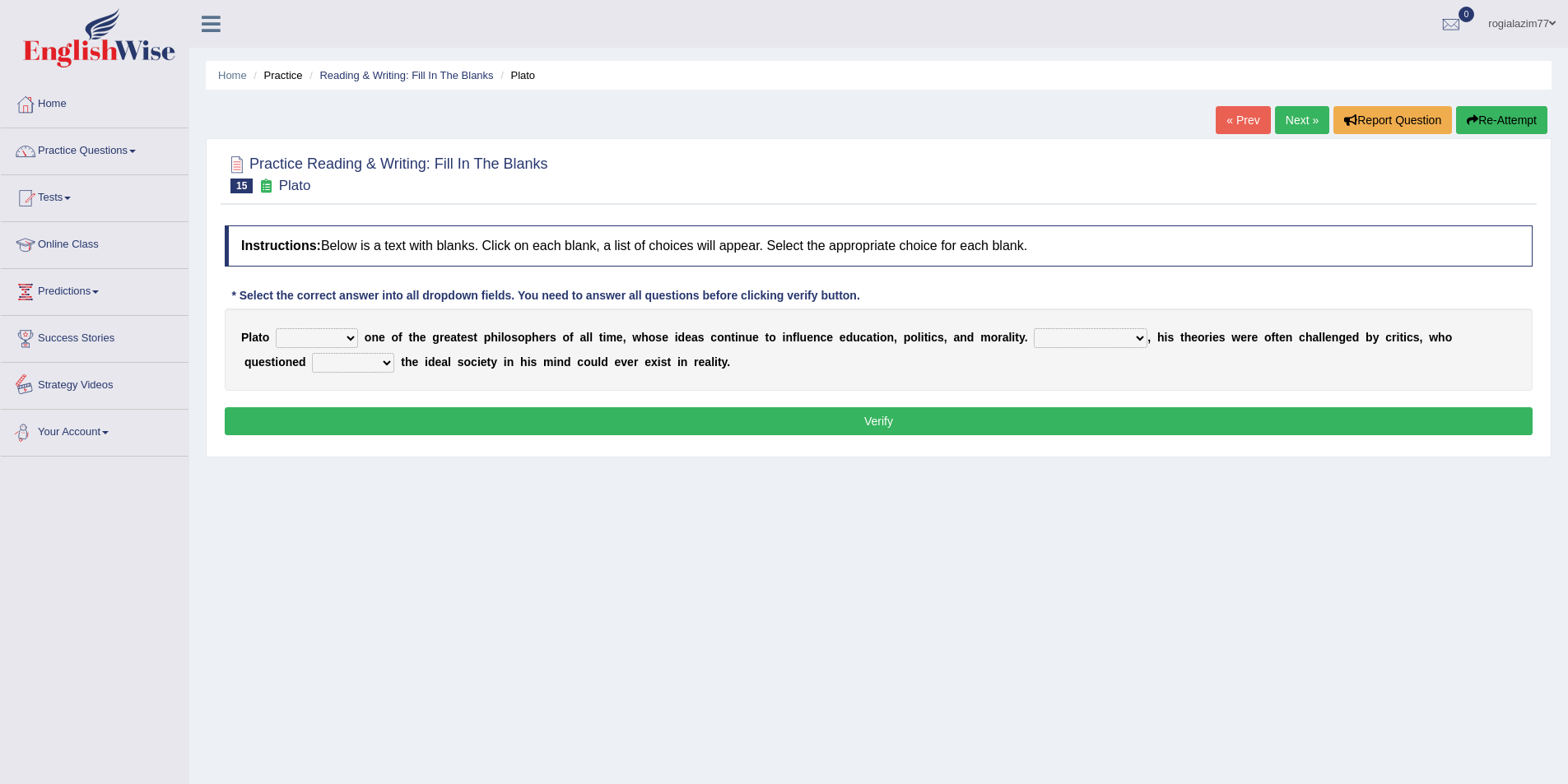
click at [346, 338] on select "keeps comes claims remains" at bounding box center [316, 338] width 82 height 20
select select "remains"
click at [276, 328] on select "keeps comes claims remains" at bounding box center [316, 338] width 82 height 20
click at [1138, 336] on select "Notwithstanding So However Whatever" at bounding box center [1091, 338] width 114 height 20
select select "Notwithstanding"
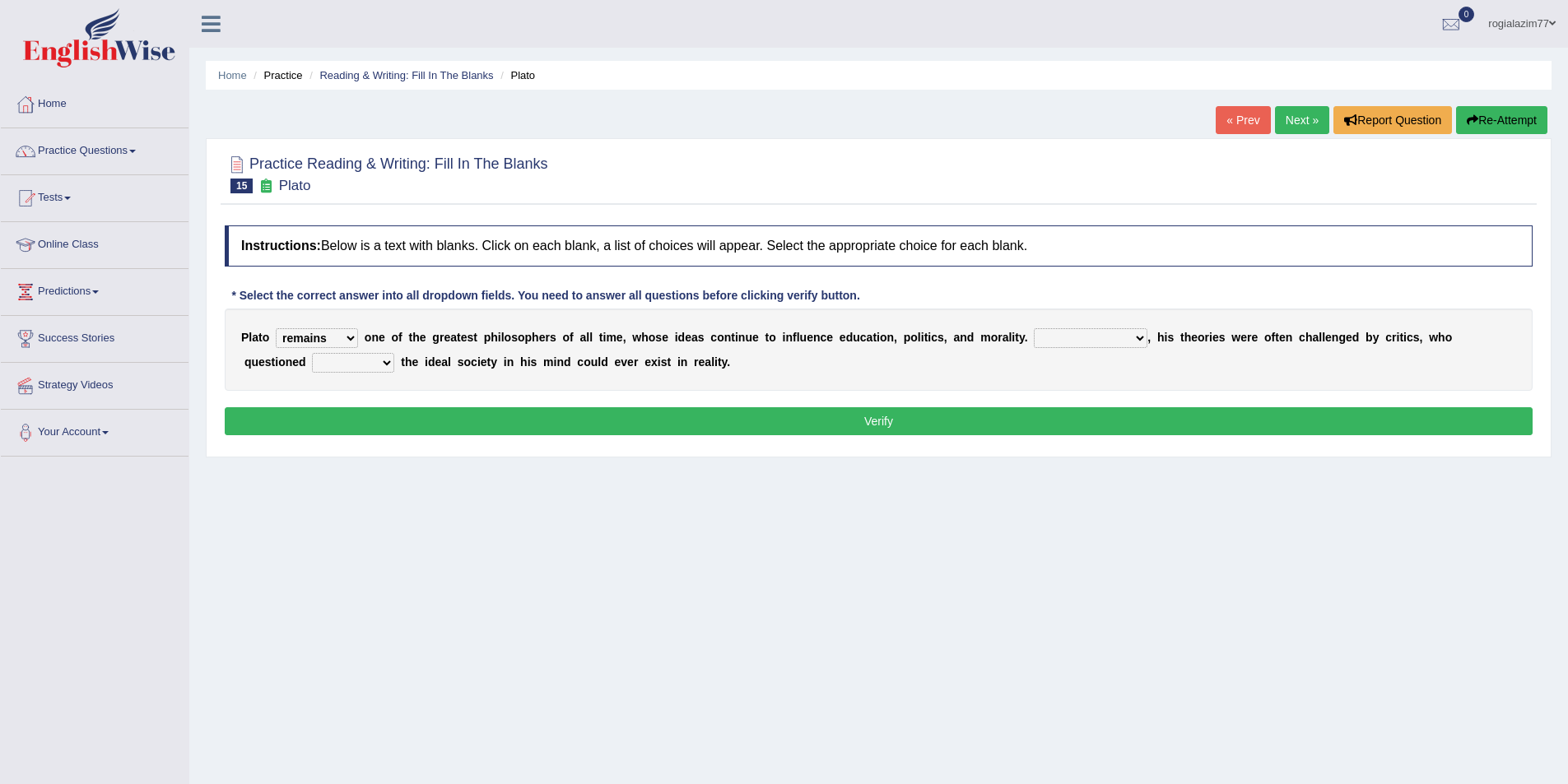
click at [1034, 328] on select "Notwithstanding So However Whatever" at bounding box center [1091, 338] width 114 height 20
click at [387, 363] on select "which what that whether" at bounding box center [353, 362] width 82 height 20
select select "which"
click at [312, 353] on select "which what that whether" at bounding box center [353, 362] width 82 height 20
click at [846, 424] on button "Verify" at bounding box center [878, 421] width 1308 height 28
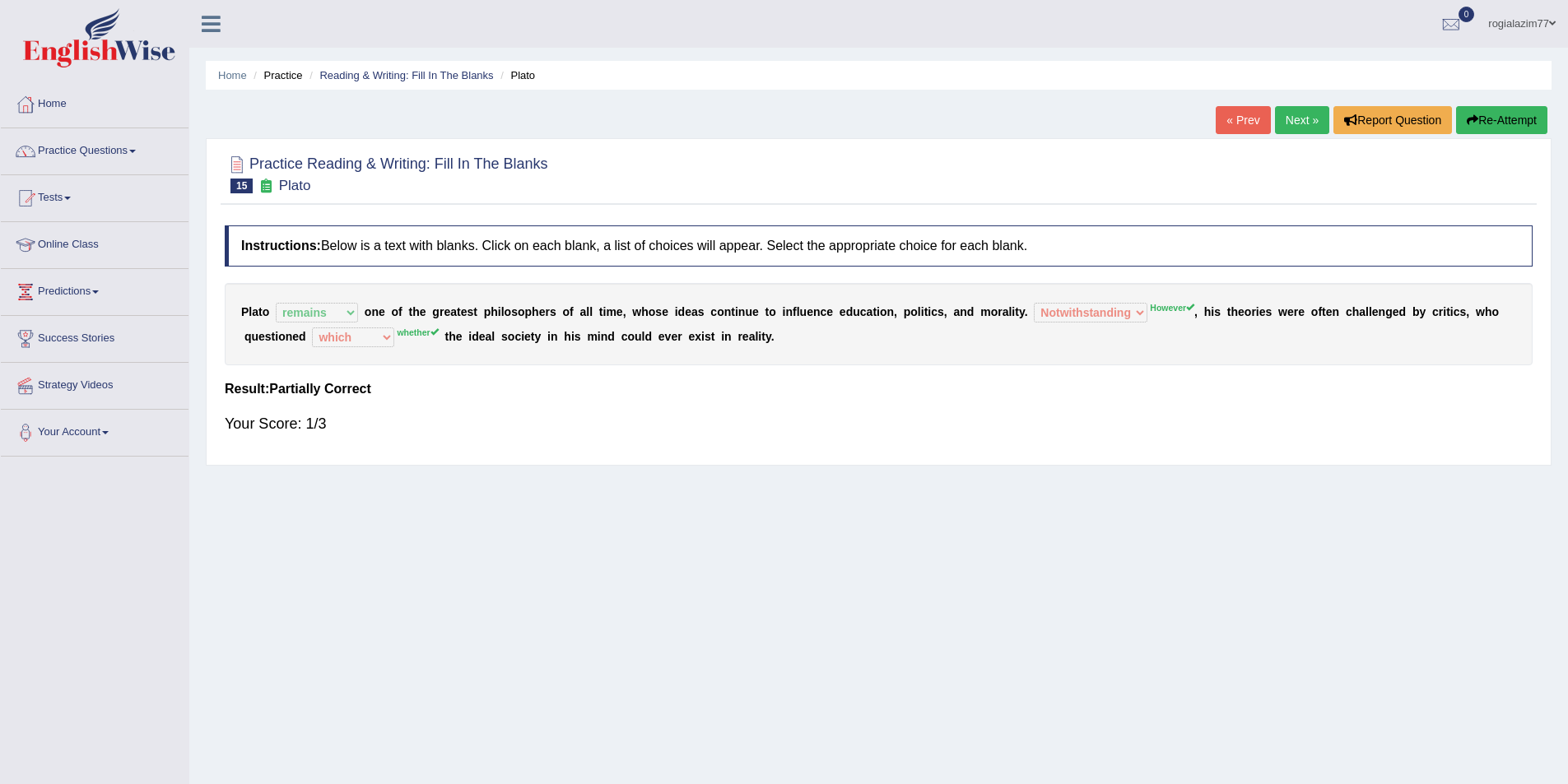
click at [1249, 128] on link "« Prev" at bounding box center [1243, 120] width 54 height 28
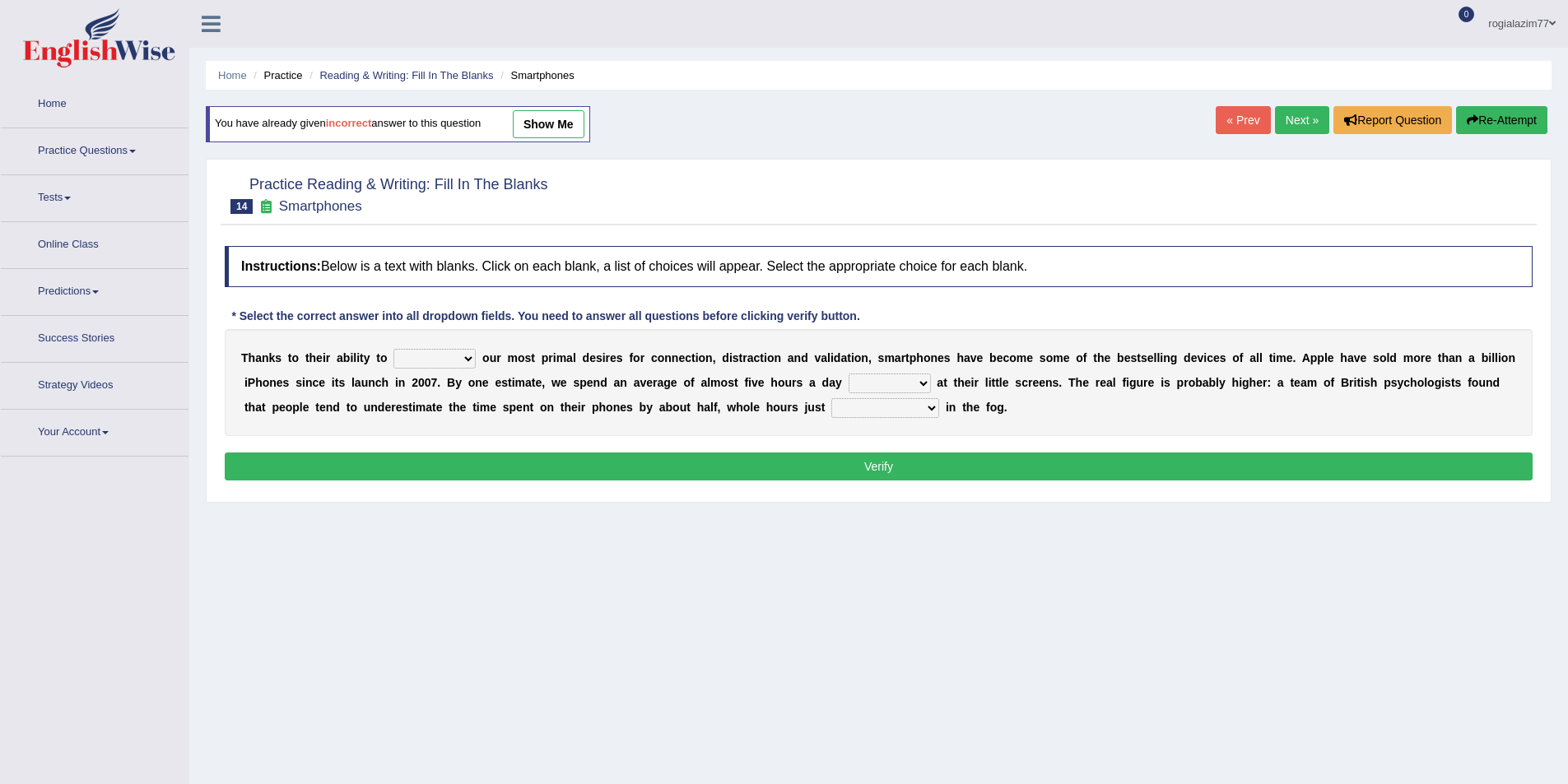
click at [1297, 118] on link "Next »" at bounding box center [1302, 120] width 54 height 28
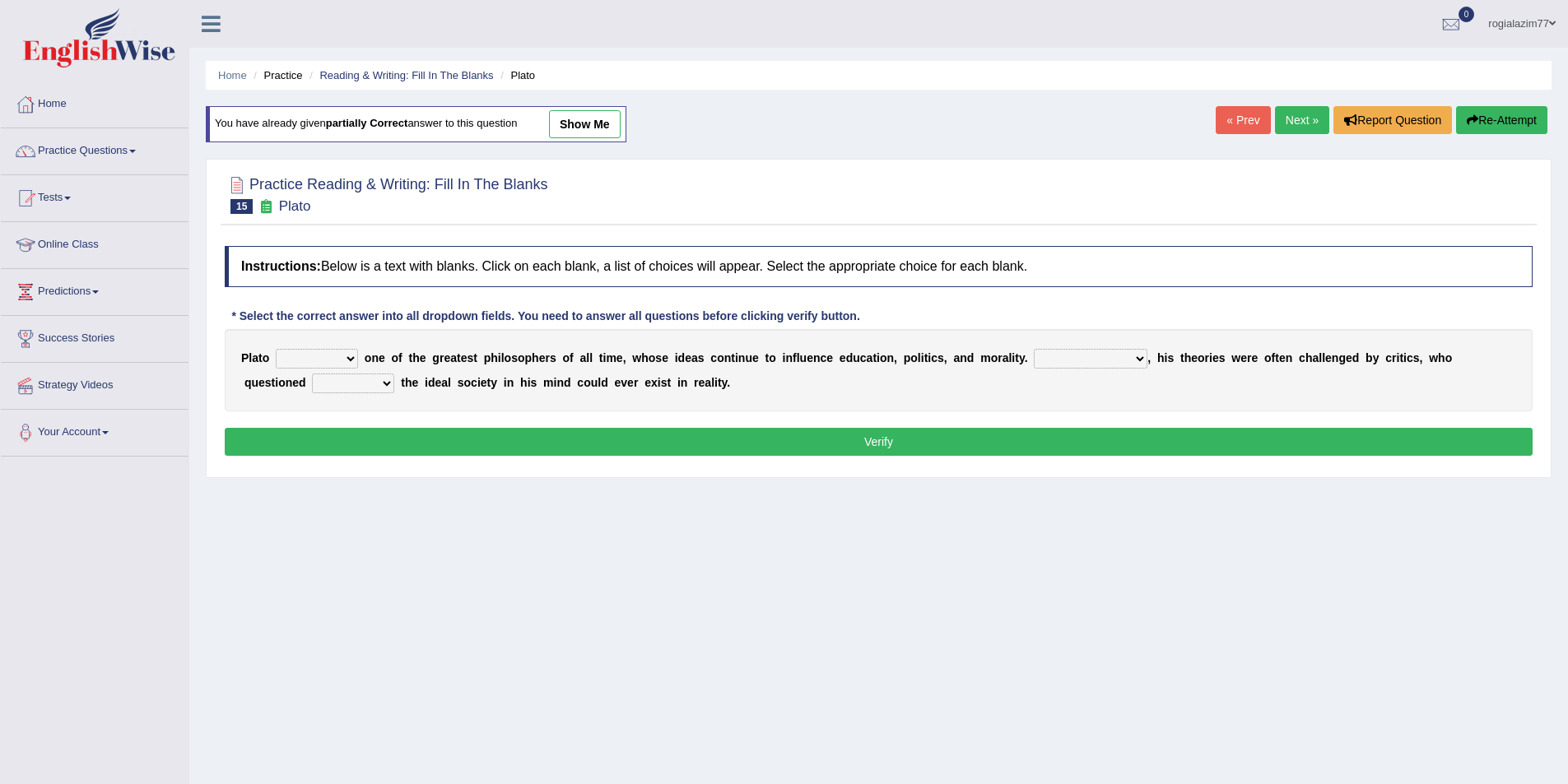
click at [1139, 355] on select "Notwithstanding So However Whatever" at bounding box center [1091, 358] width 114 height 20
click at [349, 355] on select "keeps comes claims remains" at bounding box center [316, 358] width 82 height 20
select select "remains"
click at [276, 349] on select "keeps comes claims remains" at bounding box center [316, 358] width 82 height 20
click at [1135, 356] on select "Notwithstanding So However Whatever" at bounding box center [1091, 358] width 114 height 20
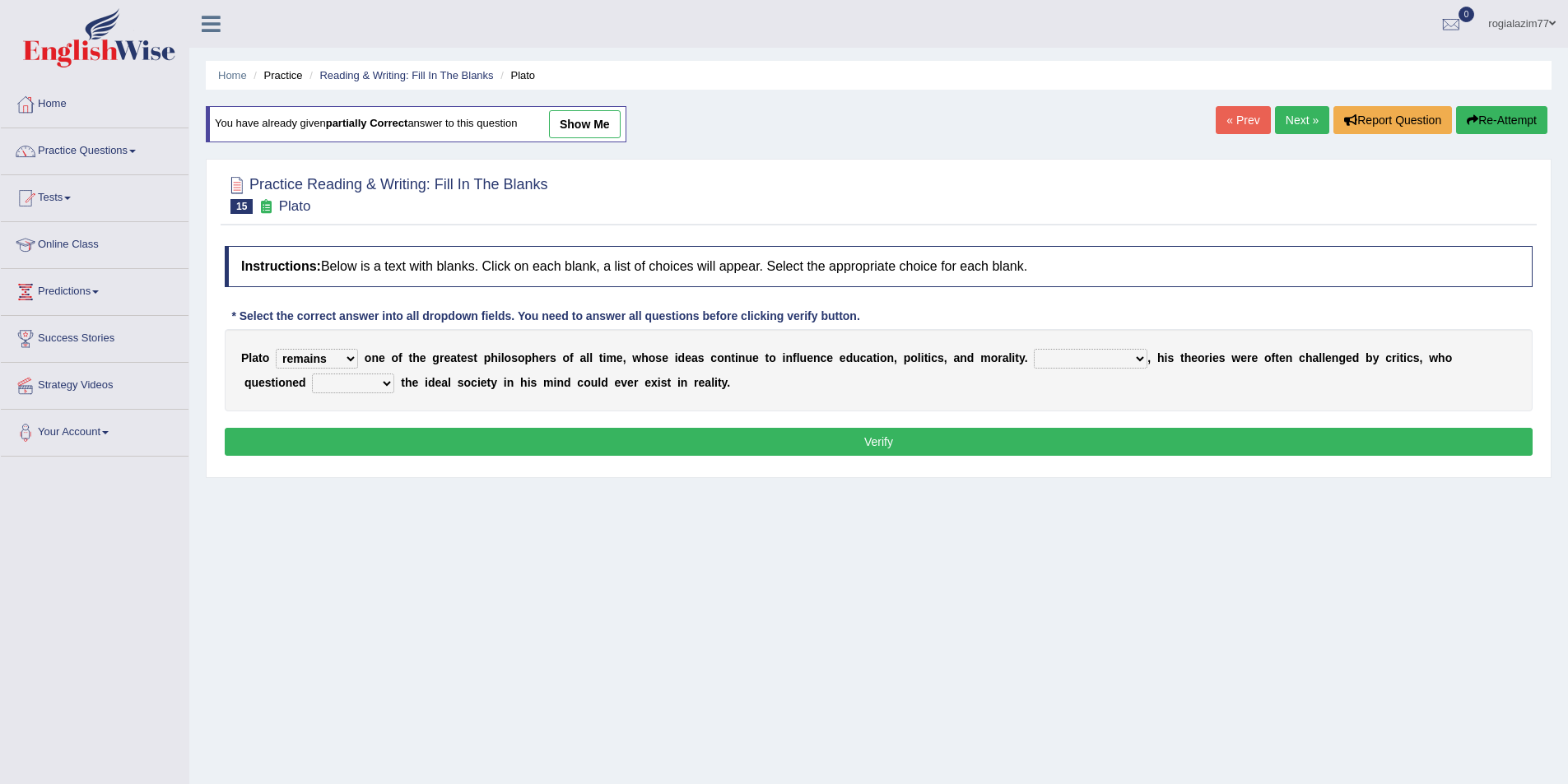
select select "However"
click at [1034, 349] on select "Notwithstanding So However Whatever" at bounding box center [1091, 358] width 114 height 20
click at [1140, 363] on select "Notwithstanding So However Whatever" at bounding box center [1091, 358] width 114 height 20
click at [382, 383] on select "which what that whether" at bounding box center [353, 383] width 82 height 20
click at [1132, 357] on select "Notwithstanding So However Whatever" at bounding box center [1091, 358] width 114 height 20
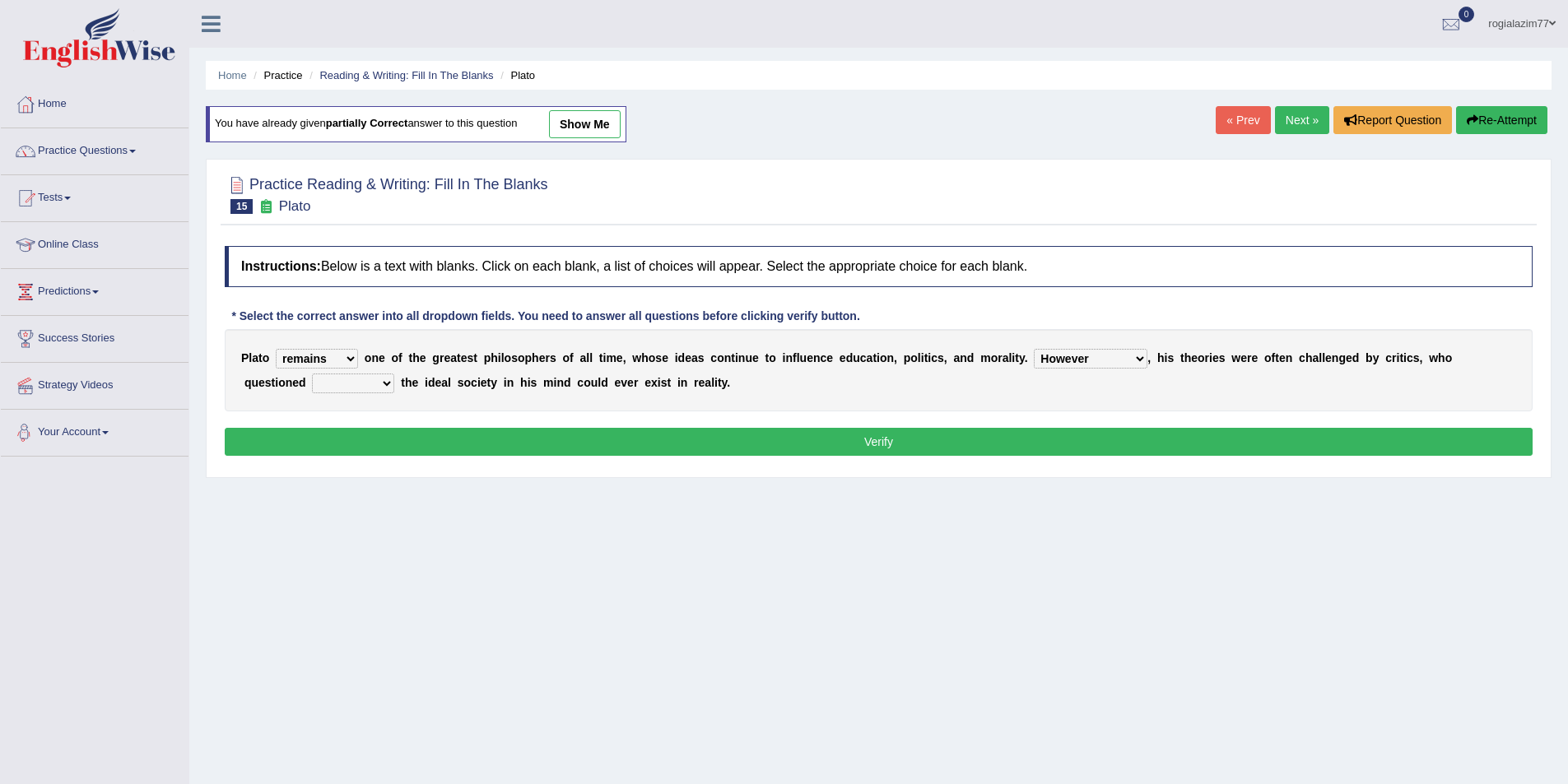
click at [289, 401] on div "P l a t o keeps comes claims remains o n e o f t h e g r e a t e s t p h i l o …" at bounding box center [878, 370] width 1308 height 82
click at [409, 378] on b "h" at bounding box center [408, 382] width 8 height 13
click at [393, 378] on select "which what that whether" at bounding box center [353, 383] width 82 height 20
select select "whether"
click at [312, 373] on select "which what that whether" at bounding box center [353, 383] width 82 height 20
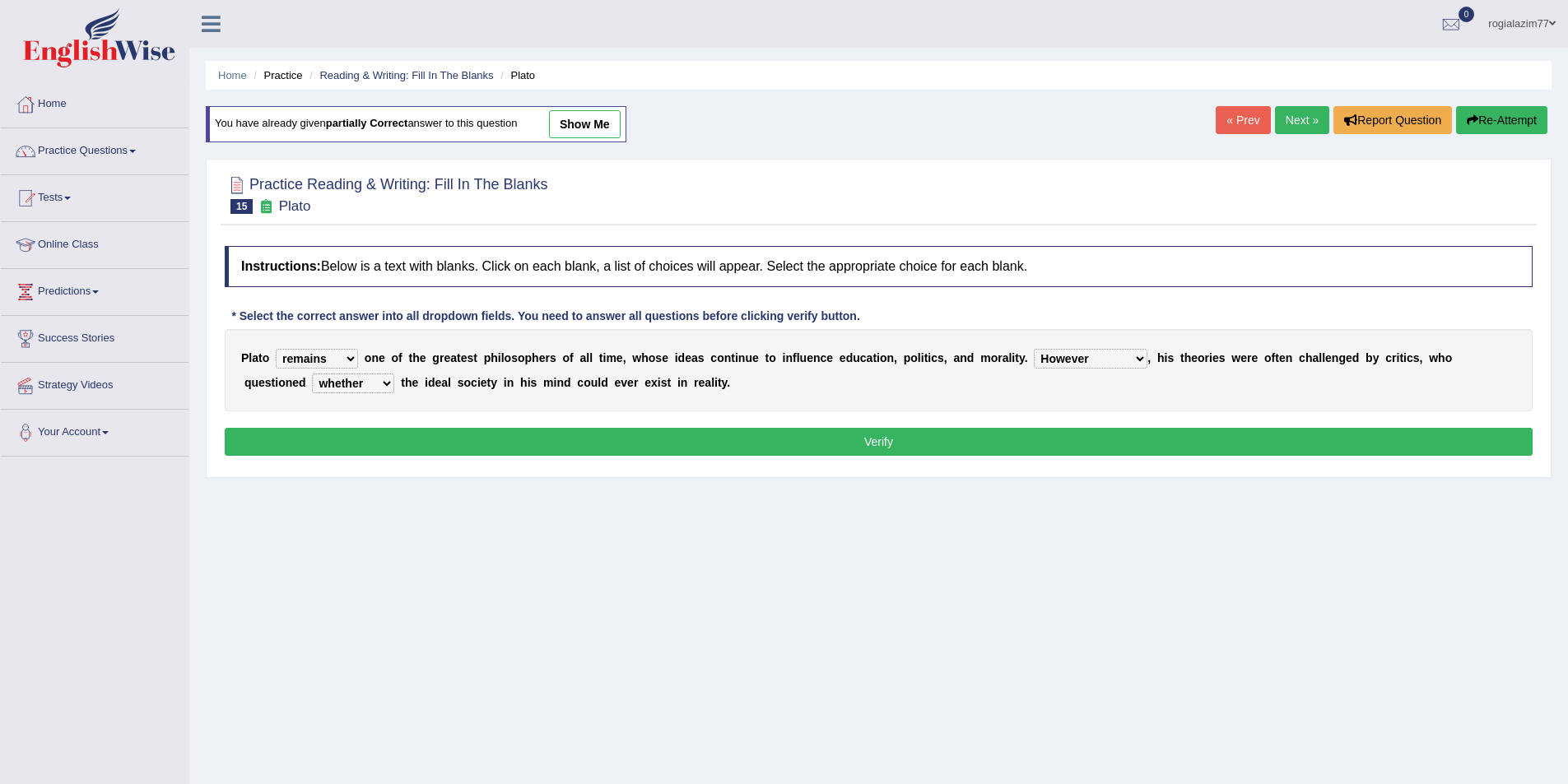
click at [905, 445] on button "Verify" at bounding box center [878, 441] width 1308 height 28
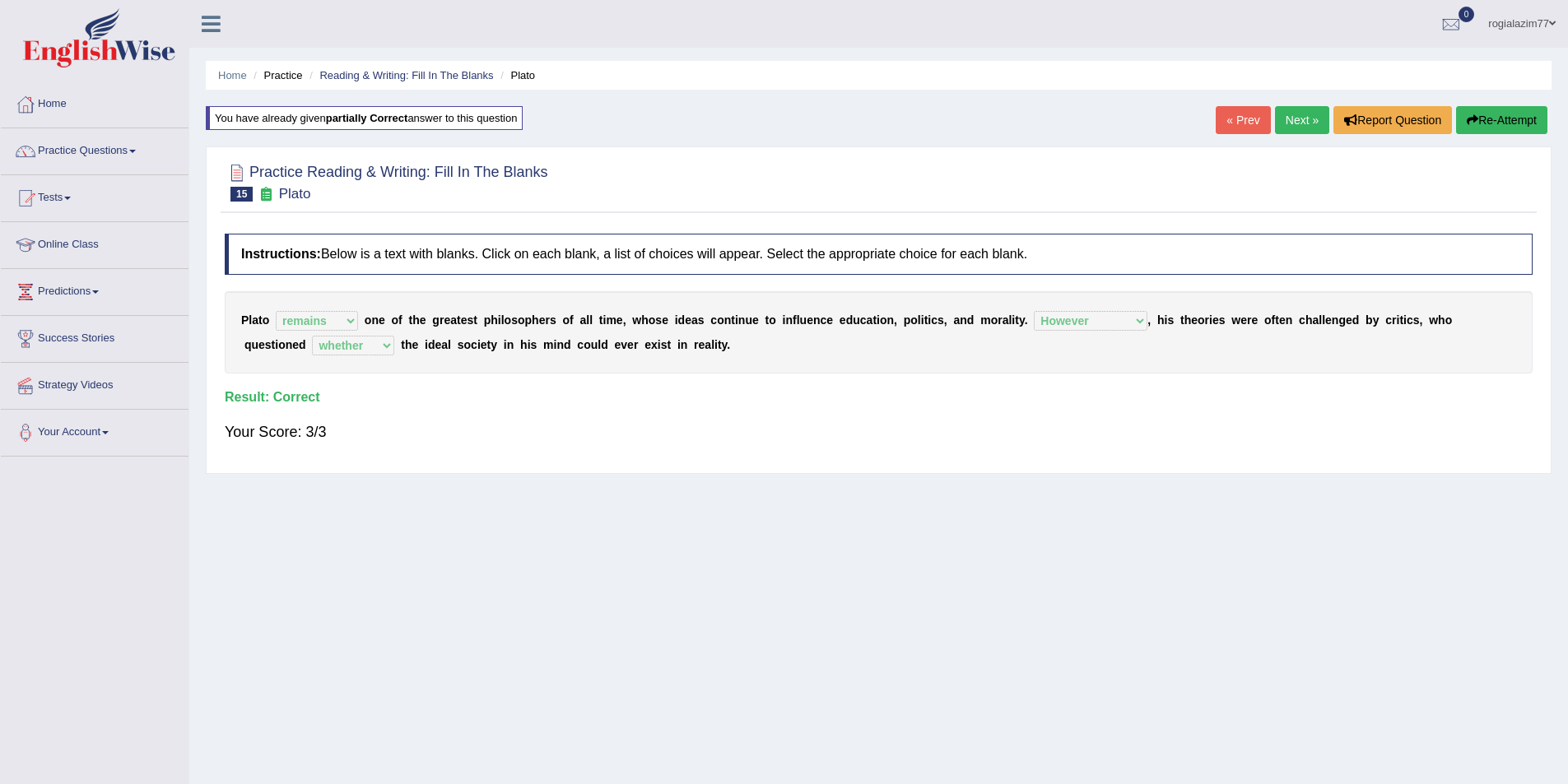
click at [1300, 129] on link "Next »" at bounding box center [1302, 120] width 54 height 28
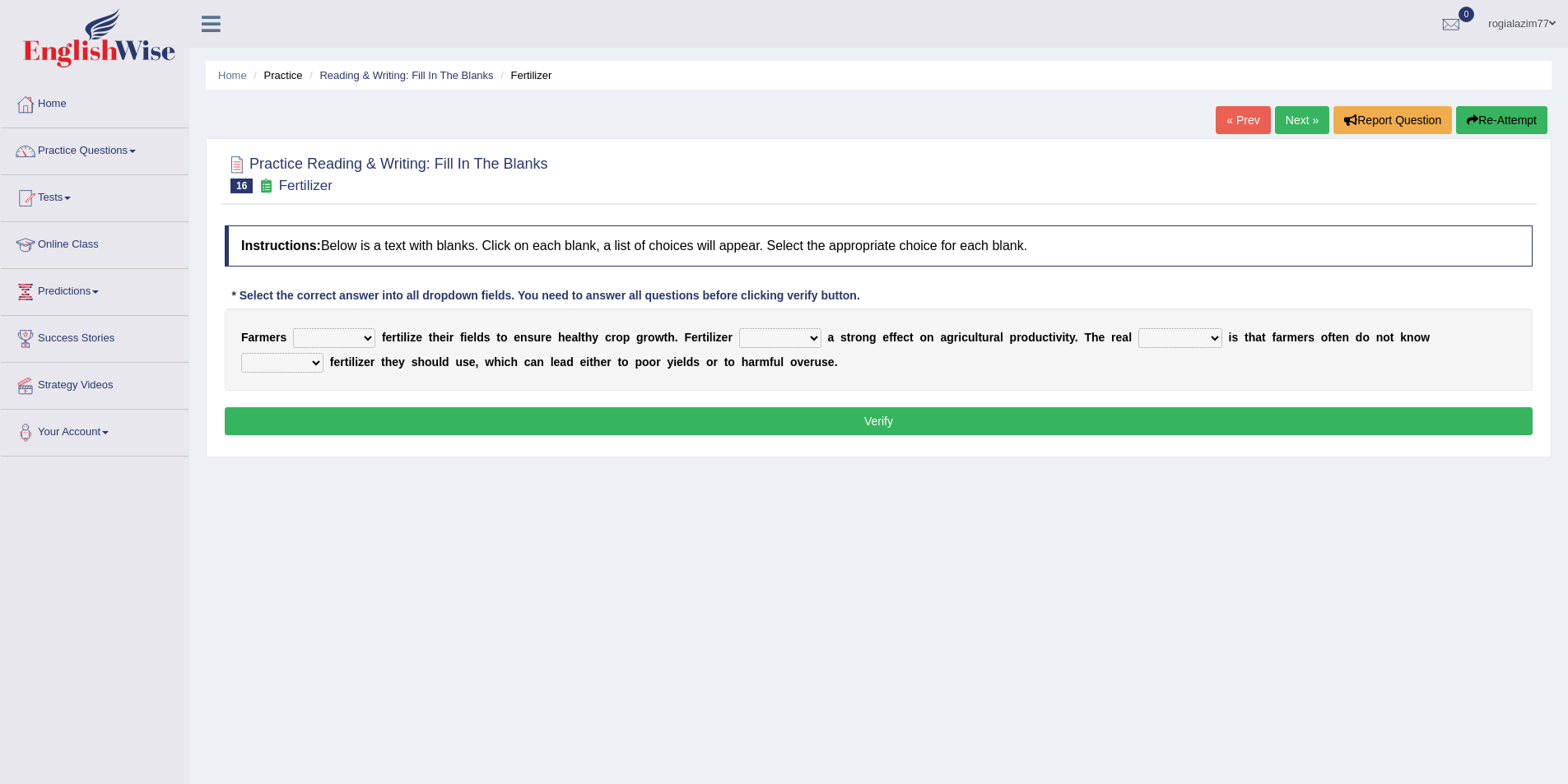
click at [364, 334] on select "must should need can" at bounding box center [334, 338] width 82 height 20
click at [342, 486] on div "Home Practice Reading & Writing: Fill In The Blanks Fertilizer « Prev Next » Re…" at bounding box center [878, 412] width 1378 height 823
click at [364, 341] on select "must should need can" at bounding box center [334, 338] width 82 height 20
select select "must"
click at [293, 328] on select "must should need can" at bounding box center [334, 338] width 82 height 20
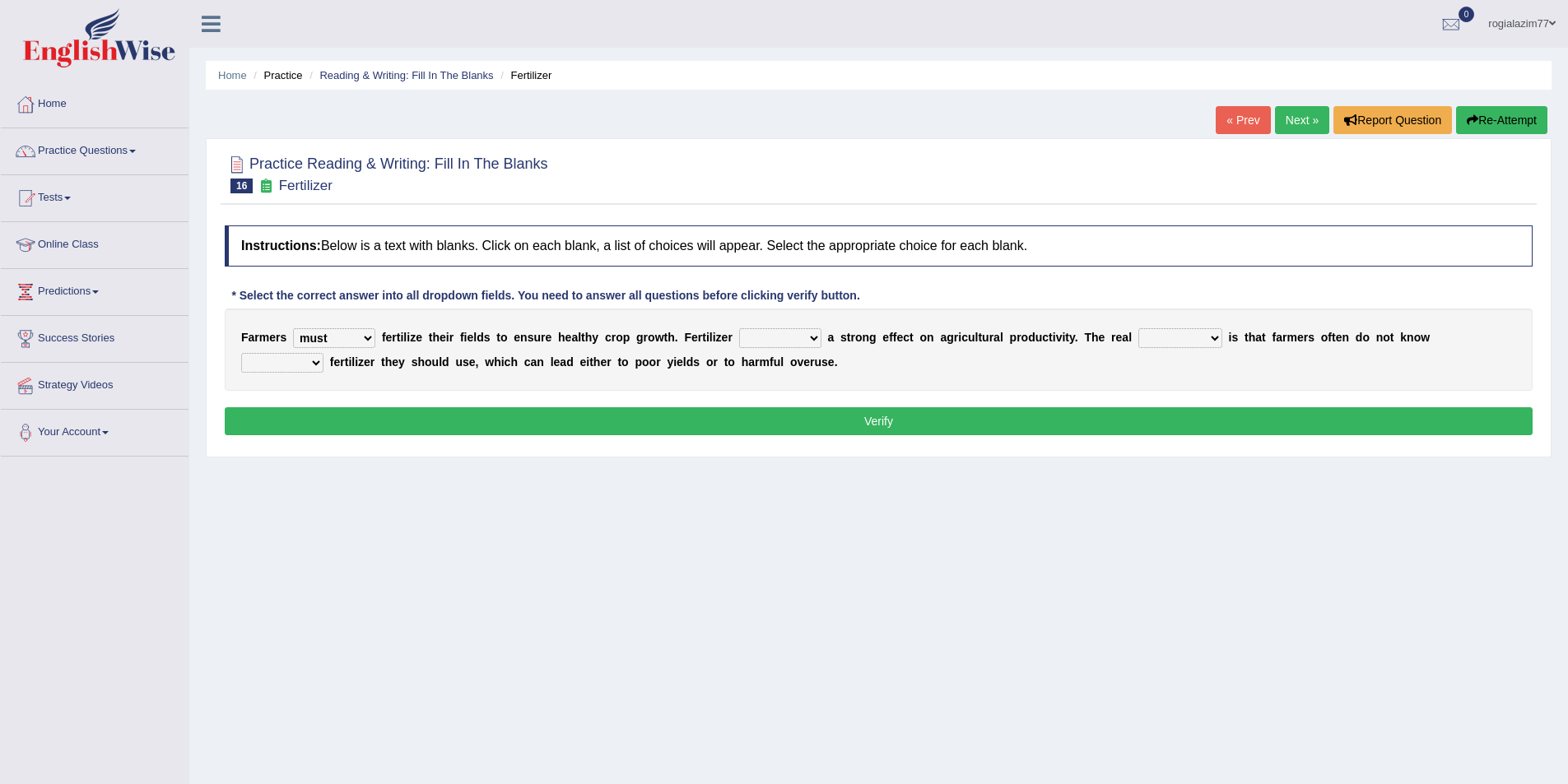
click at [371, 331] on select "must should need can" at bounding box center [334, 338] width 82 height 20
click at [422, 320] on div "F a r m e r s must should need can f e r t i l i z e t h e i r f i e l d s t o …" at bounding box center [878, 349] width 1308 height 82
click at [816, 338] on select "has had have having" at bounding box center [780, 338] width 82 height 20
select select "having"
click at [739, 328] on select "has had have having" at bounding box center [780, 338] width 82 height 20
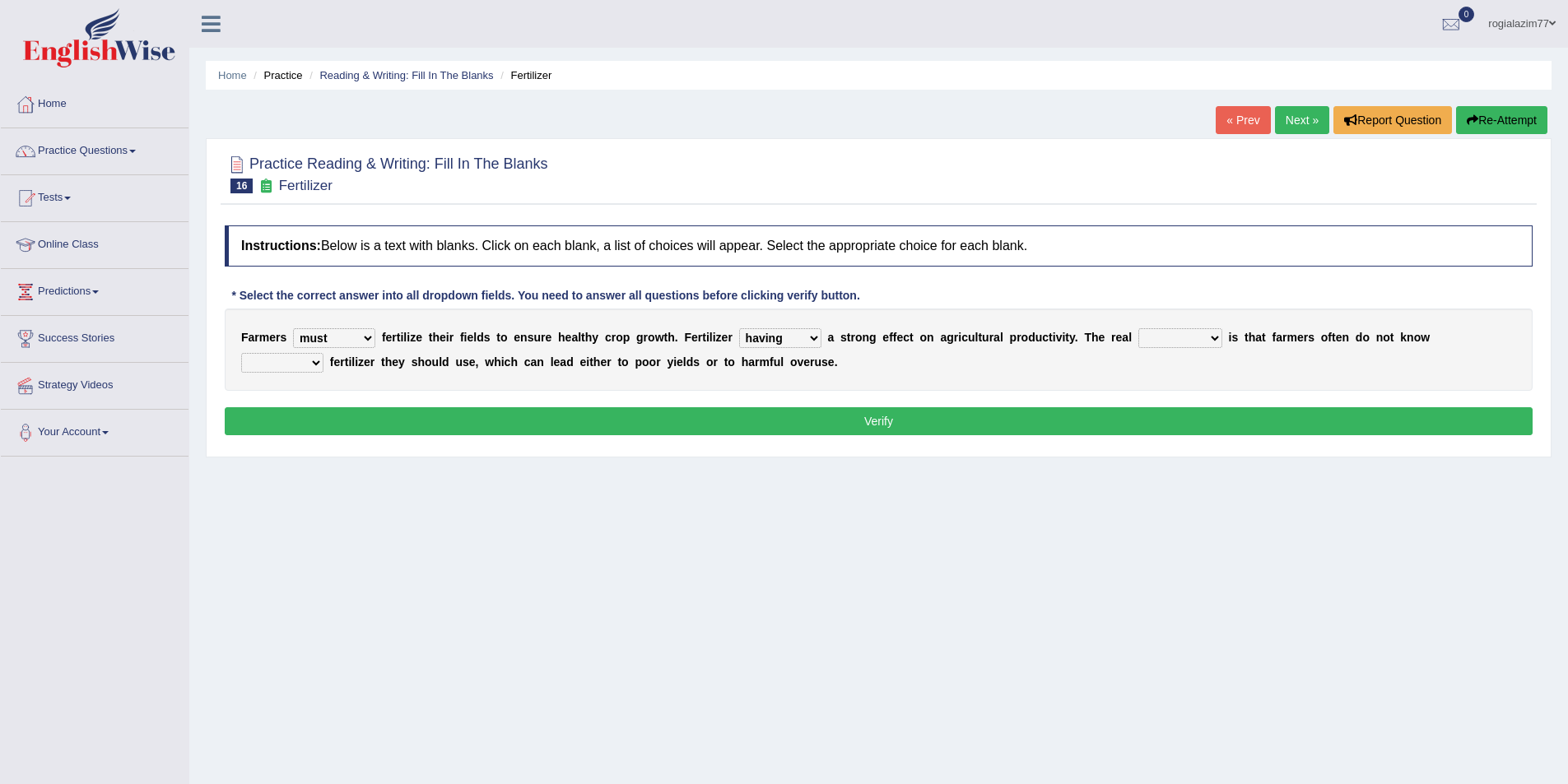
click at [1218, 333] on select "problem question conclusion answer" at bounding box center [1180, 338] width 84 height 20
select select "problem"
click at [1139, 328] on select "problem question conclusion answer" at bounding box center [1180, 338] width 84 height 20
click at [304, 361] on select "how much how many however so much" at bounding box center [282, 362] width 82 height 20
click at [313, 366] on select "how much how many however so much" at bounding box center [282, 362] width 82 height 20
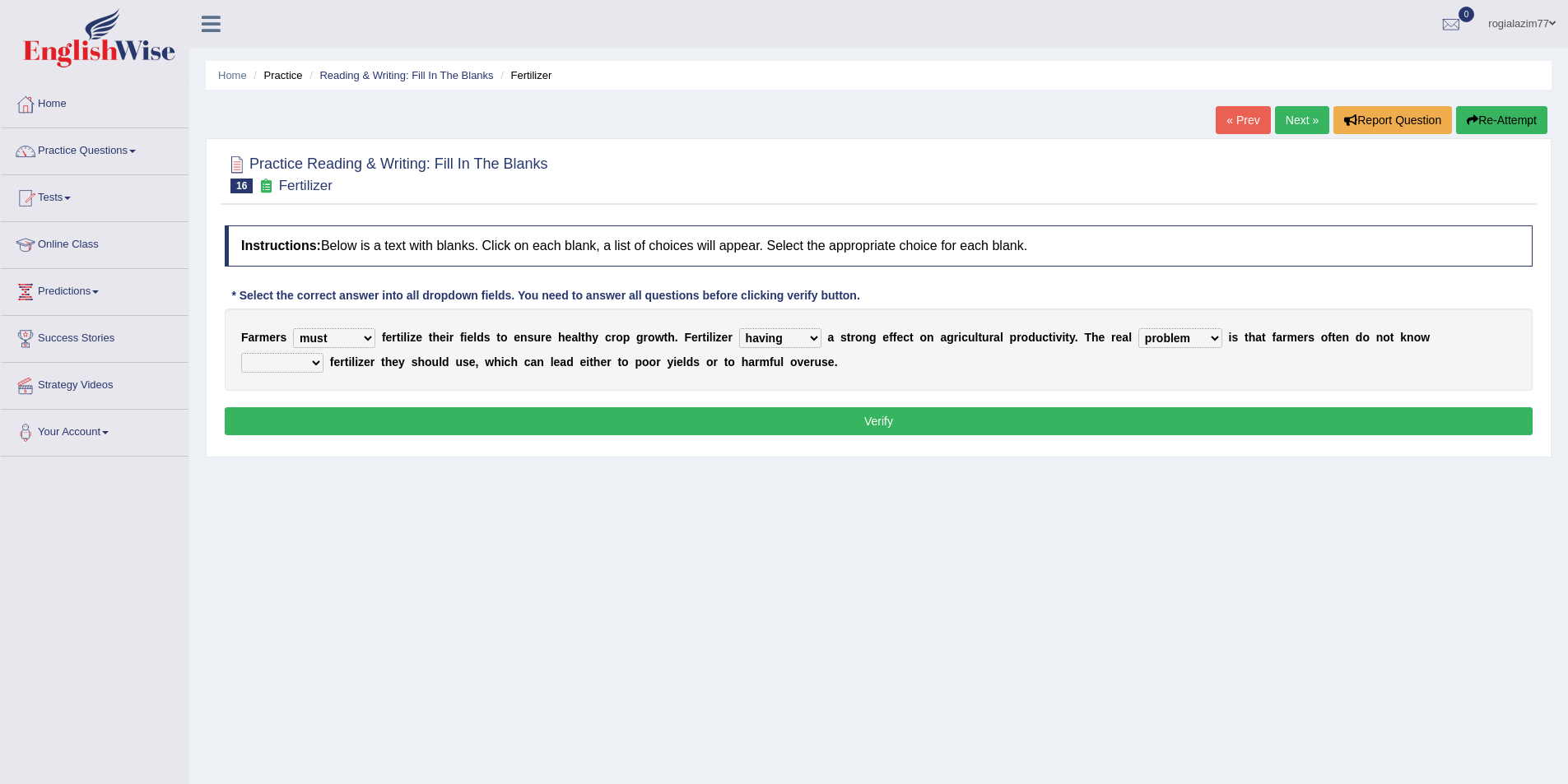
click at [313, 366] on select "how much how many however so much" at bounding box center [282, 362] width 82 height 20
select select "how many"
click at [241, 353] on select "how much how many however so much" at bounding box center [282, 362] width 82 height 20
click at [318, 366] on select "how much how many however so much" at bounding box center [282, 362] width 82 height 20
click at [385, 492] on div "Home Practice Reading & Writing: Fill In The Blanks Fertilizer « Prev Next » Re…" at bounding box center [878, 412] width 1378 height 823
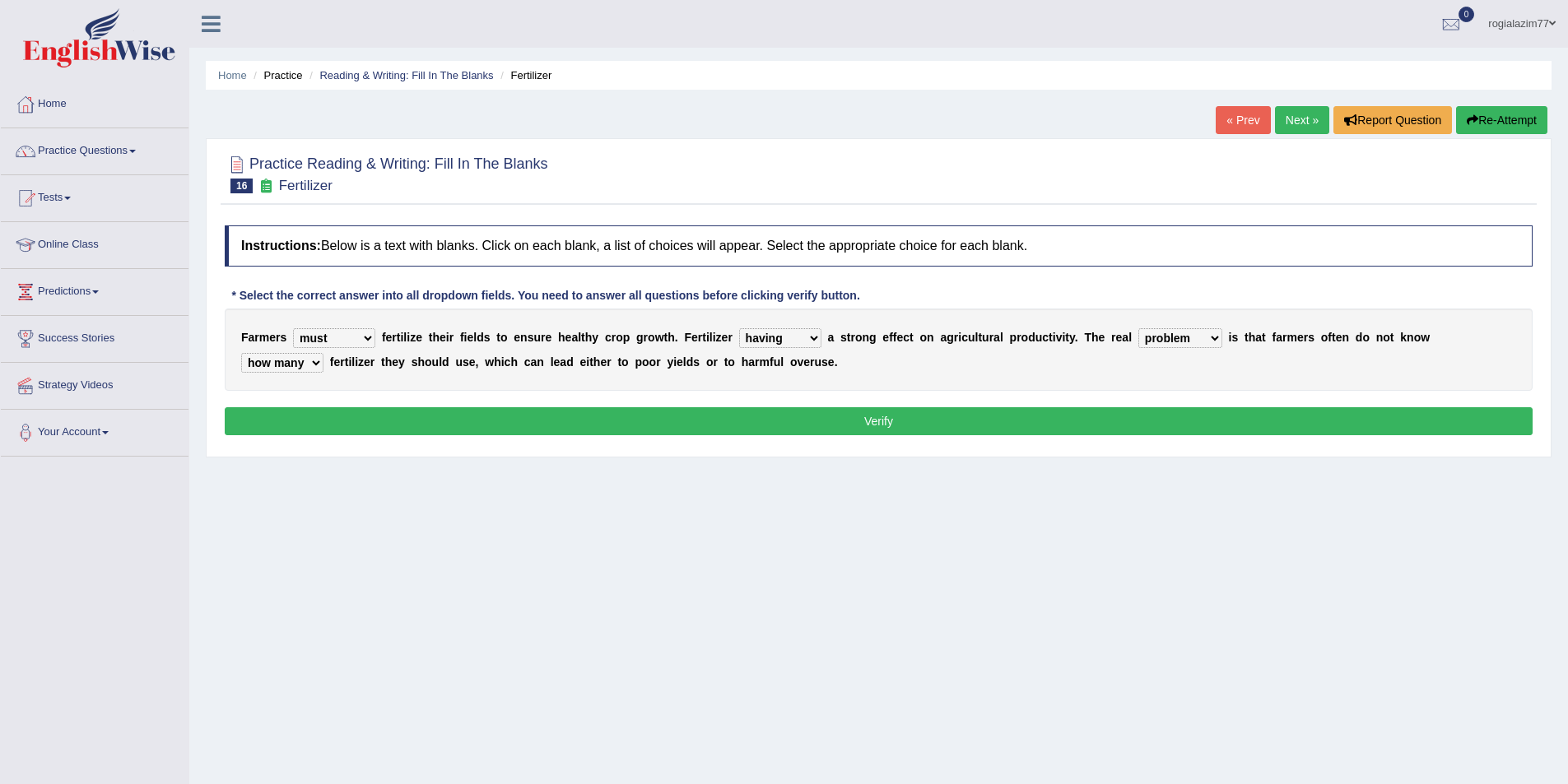
click at [854, 425] on button "Verify" at bounding box center [878, 421] width 1308 height 28
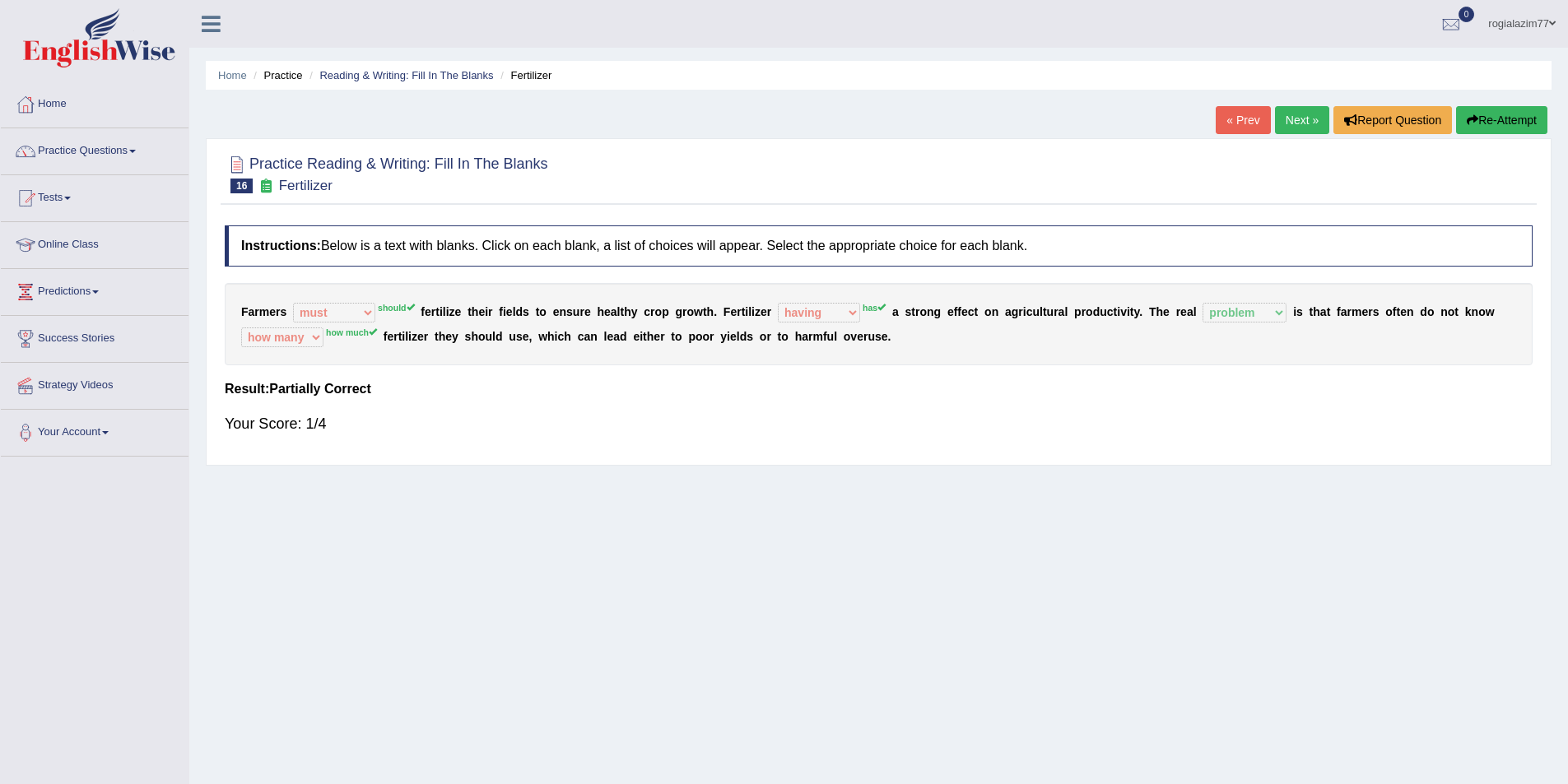
click at [1302, 119] on link "Next »" at bounding box center [1302, 120] width 54 height 28
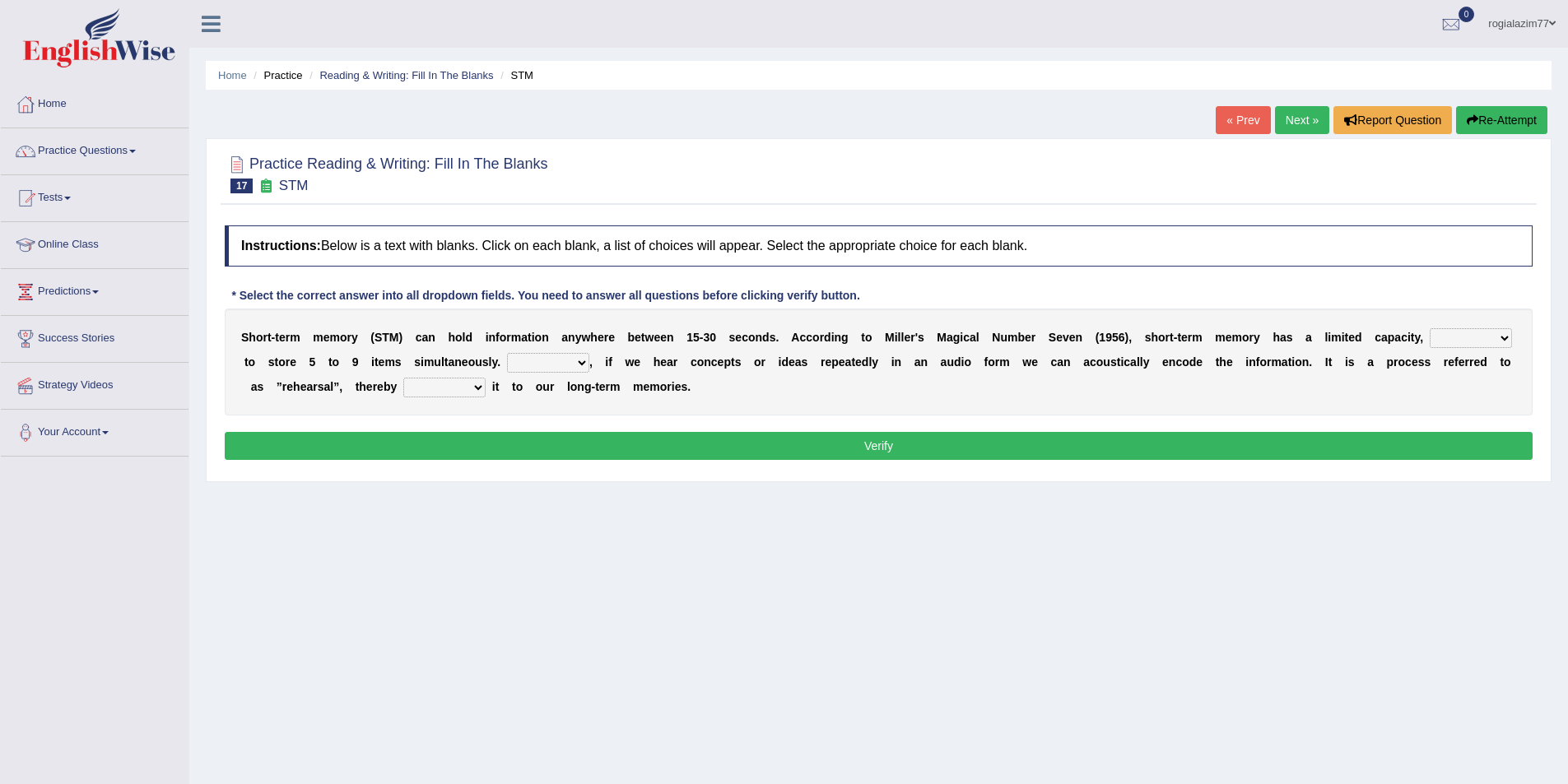
click at [1226, 116] on link "« Prev" at bounding box center [1243, 120] width 54 height 28
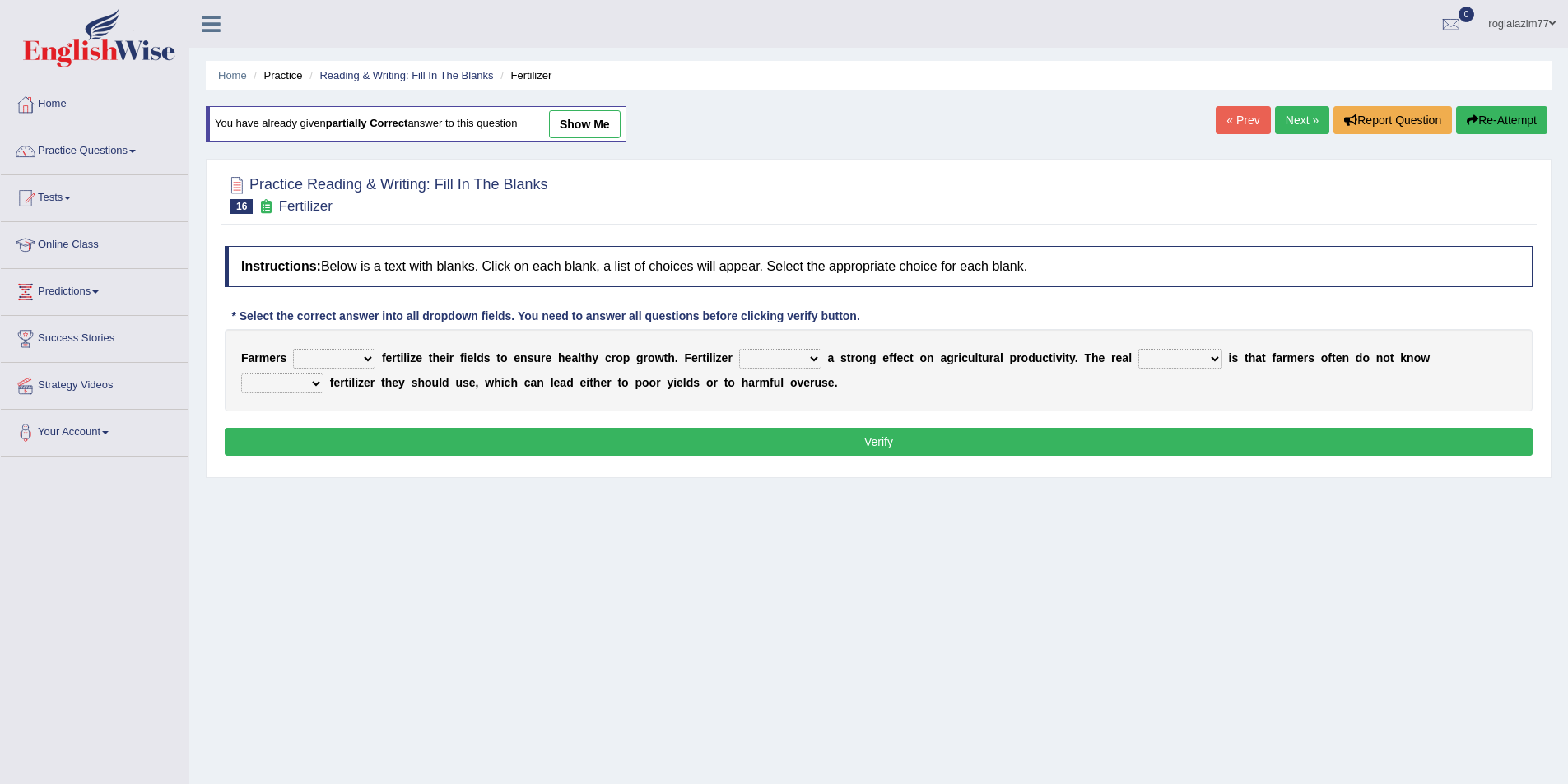
click at [362, 355] on select "must should need can" at bounding box center [334, 358] width 82 height 20
select select "should"
click at [293, 349] on select "must should need can" at bounding box center [334, 358] width 82 height 20
click at [812, 361] on select "has had have having" at bounding box center [780, 358] width 82 height 20
click at [320, 386] on select "how much how many however so much" at bounding box center [282, 383] width 82 height 20
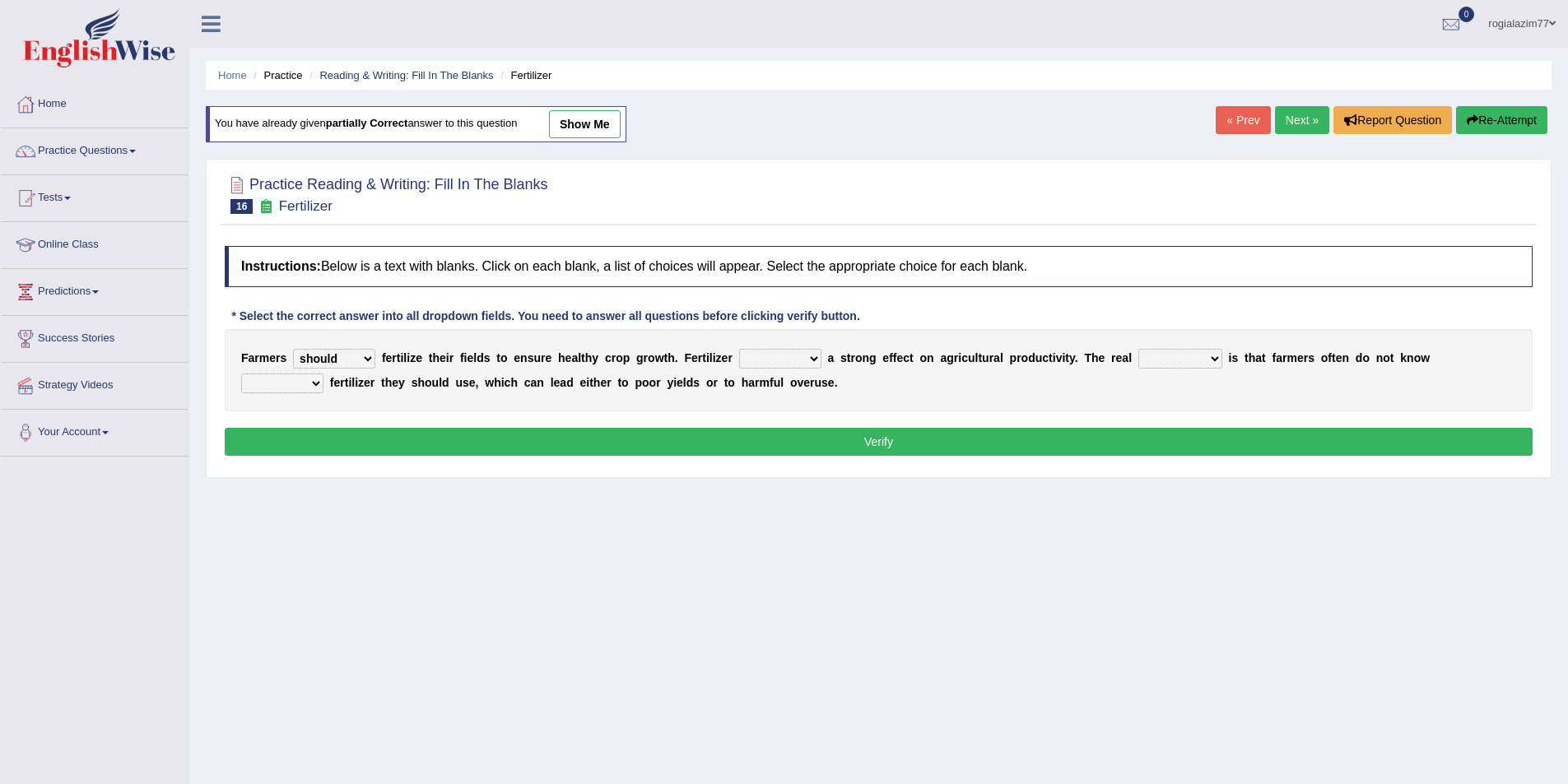
select select "how much"
click at [241, 373] on select "how much how many however so much" at bounding box center [282, 383] width 82 height 20
click at [818, 360] on select "has had have having" at bounding box center [780, 358] width 82 height 20
select select "has"
click at [739, 349] on select "has had have having" at bounding box center [780, 358] width 82 height 20
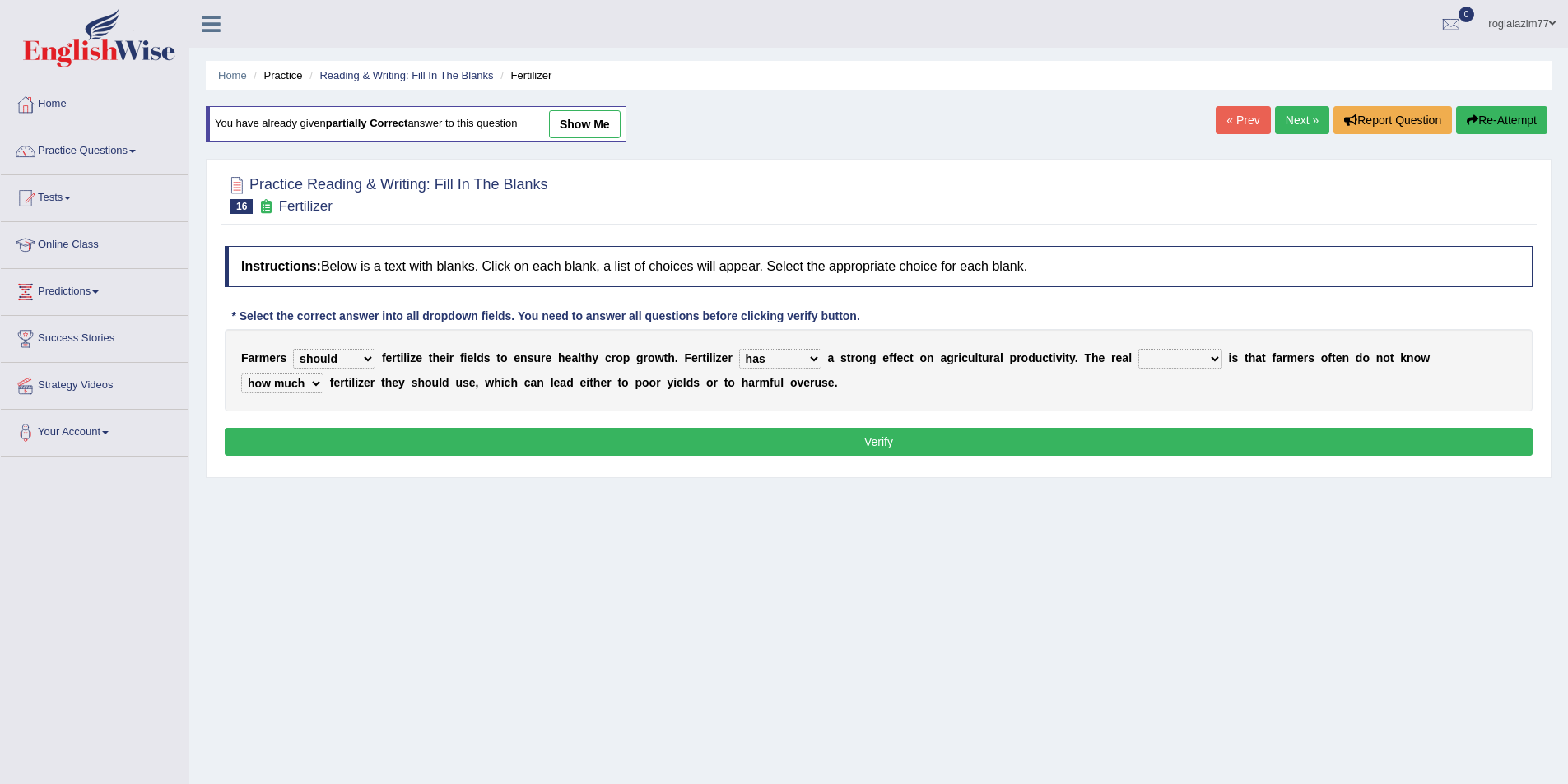
click at [833, 436] on button "Verify" at bounding box center [878, 441] width 1308 height 28
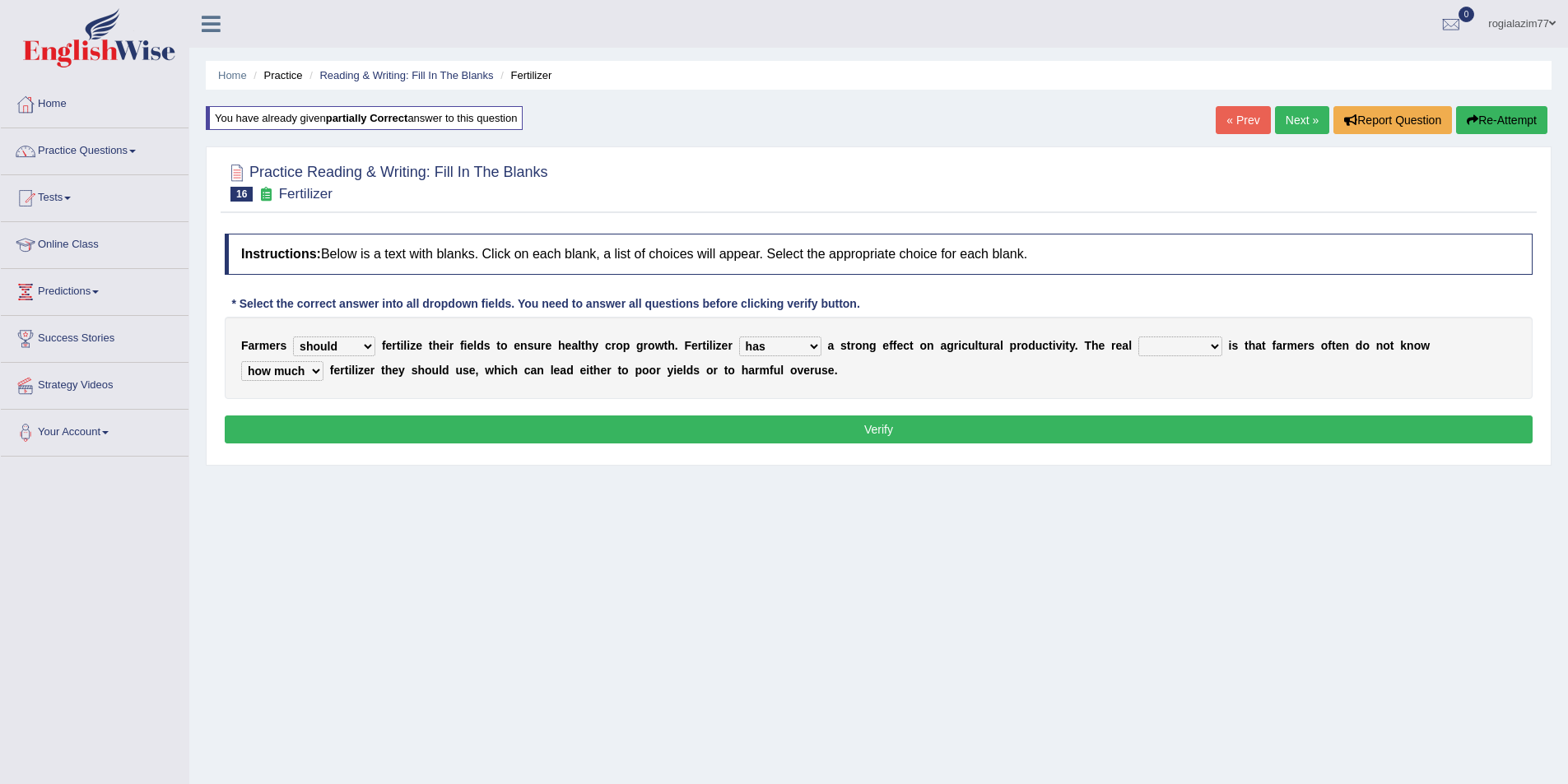
click at [851, 440] on button "Verify" at bounding box center [878, 429] width 1308 height 28
click at [1214, 344] on select "problem question conclusion answer" at bounding box center [1180, 346] width 84 height 20
select select "problem"
click at [1139, 337] on select "problem question conclusion answer" at bounding box center [1180, 346] width 84 height 20
click at [888, 449] on div "Instructions: Below is a text with blanks. Click on each blank, a list of choic…" at bounding box center [878, 341] width 1316 height 231
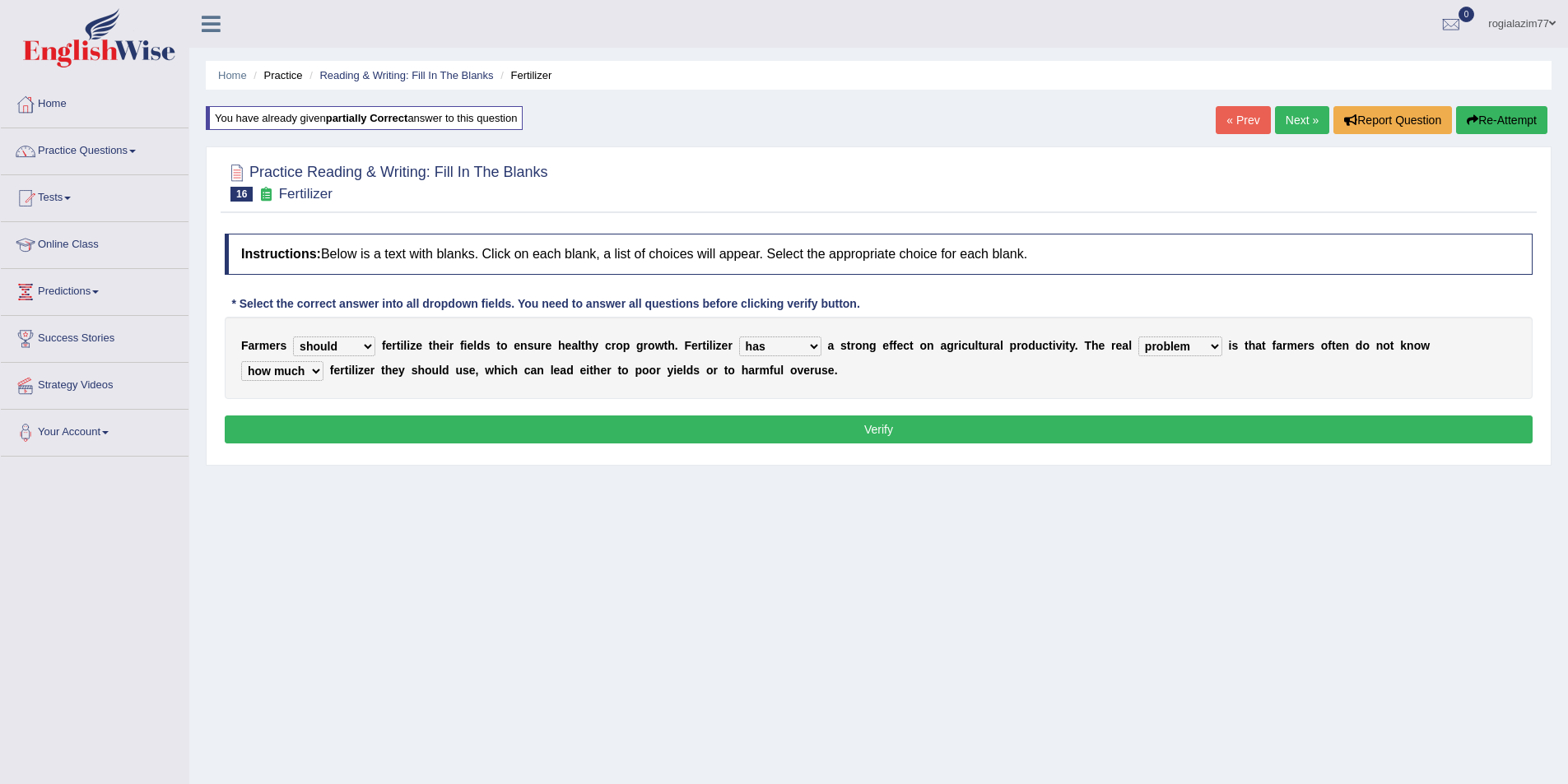
click at [893, 435] on button "Verify" at bounding box center [878, 429] width 1308 height 28
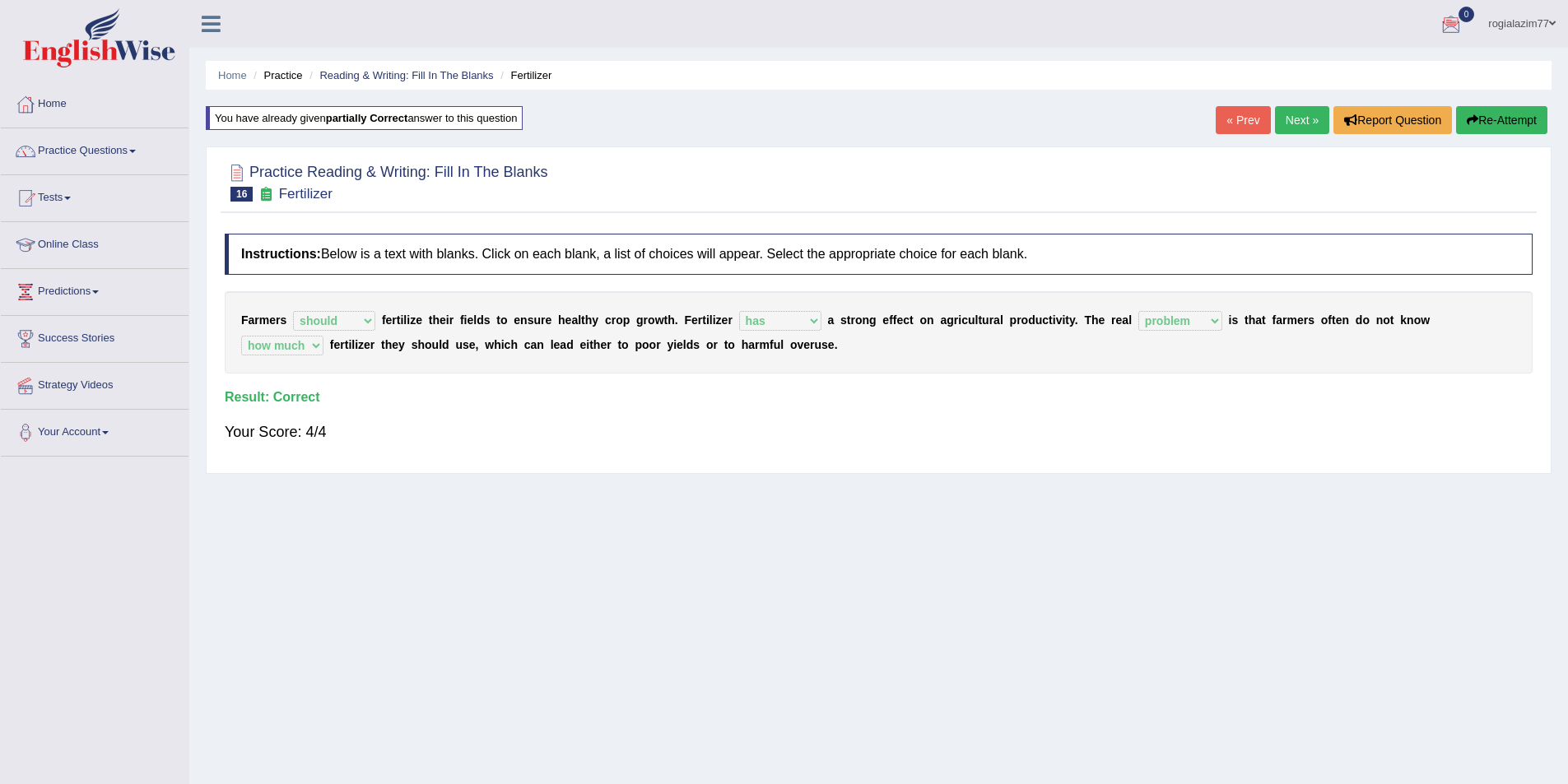
click at [1286, 128] on link "Next »" at bounding box center [1302, 120] width 54 height 28
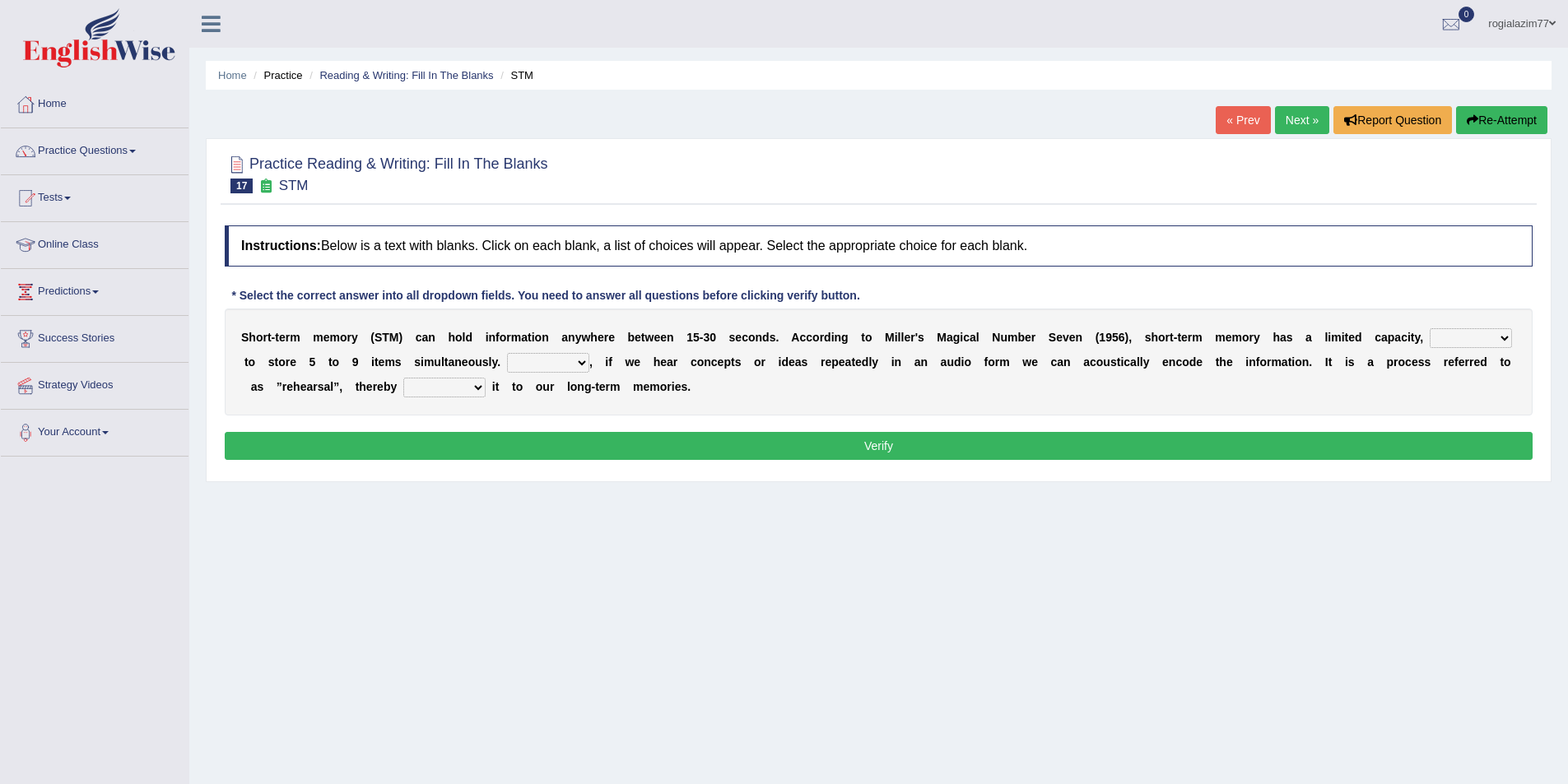
click at [1502, 338] on select "being able is able be able unable" at bounding box center [1470, 338] width 82 height 20
select select "being able"
click at [1429, 328] on select "being able is able be able unable" at bounding box center [1470, 338] width 82 height 20
click at [586, 363] on select "However So Moreover Therefore" at bounding box center [548, 362] width 82 height 20
select select "However"
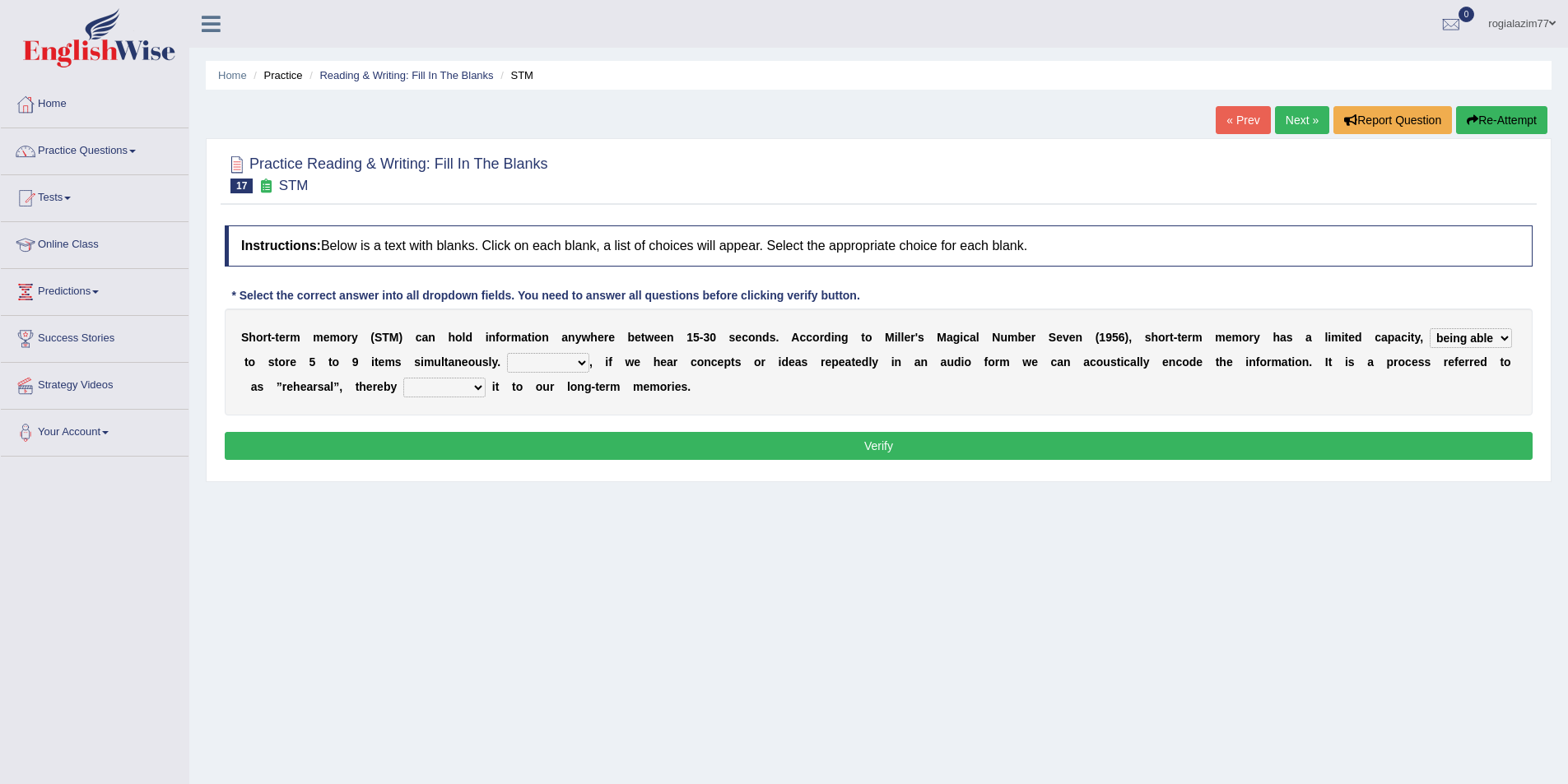
click at [507, 353] on select "However So Moreover Therefore" at bounding box center [548, 362] width 82 height 20
click at [584, 366] on select "However So Moreover Therefore" at bounding box center [548, 362] width 82 height 20
click at [746, 409] on div "S h o r t - t e r m m e m o r y ( S T M ) c a n h o l d i n f o r m a t i o n a…" at bounding box center [878, 362] width 1308 height 107
click at [477, 389] on select "commit commits commiting commited" at bounding box center [444, 387] width 82 height 20
select select "commits"
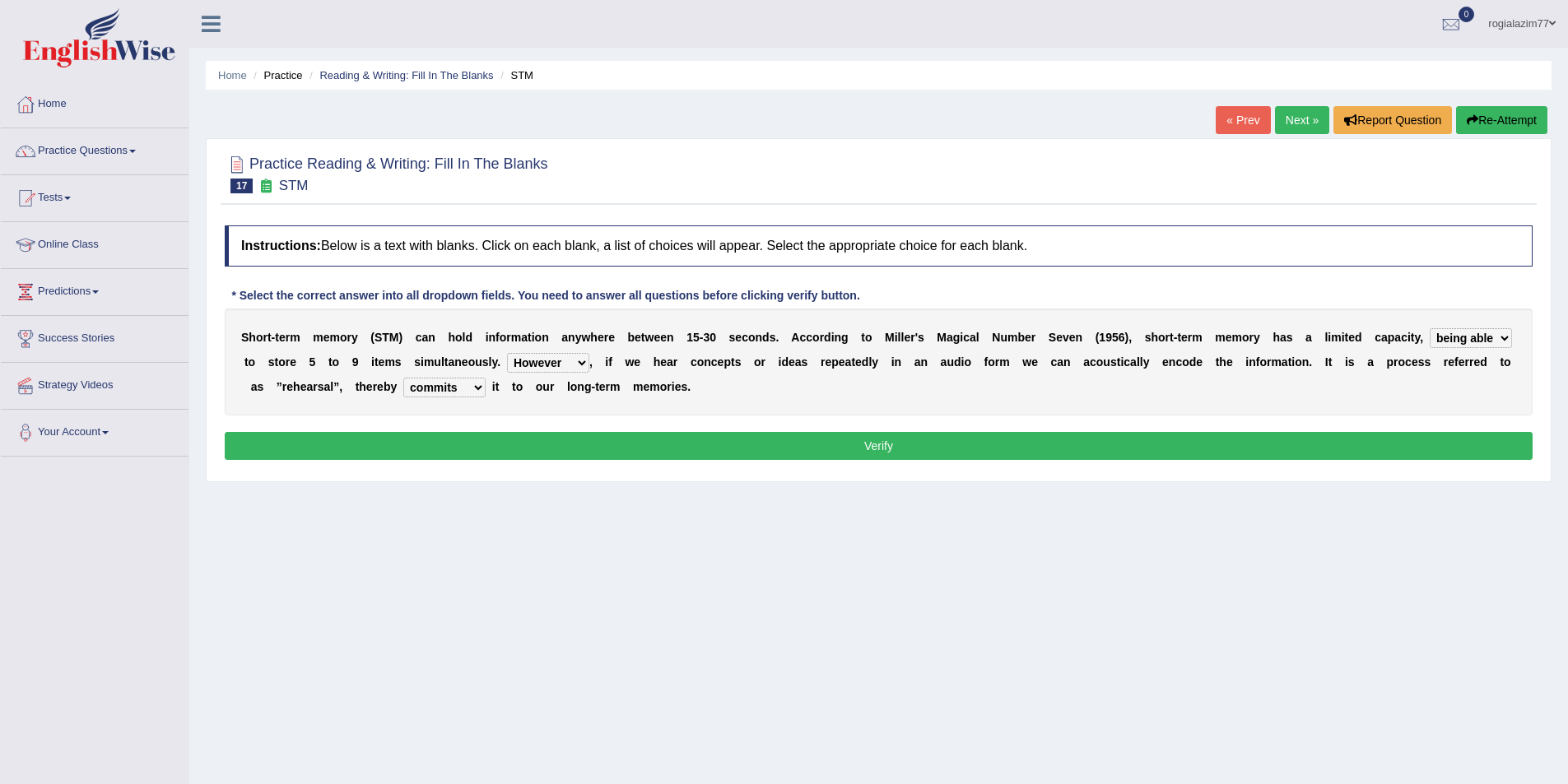
click at [403, 378] on select "commit commits commiting commited" at bounding box center [444, 387] width 82 height 20
click at [753, 442] on button "Verify" at bounding box center [878, 446] width 1308 height 28
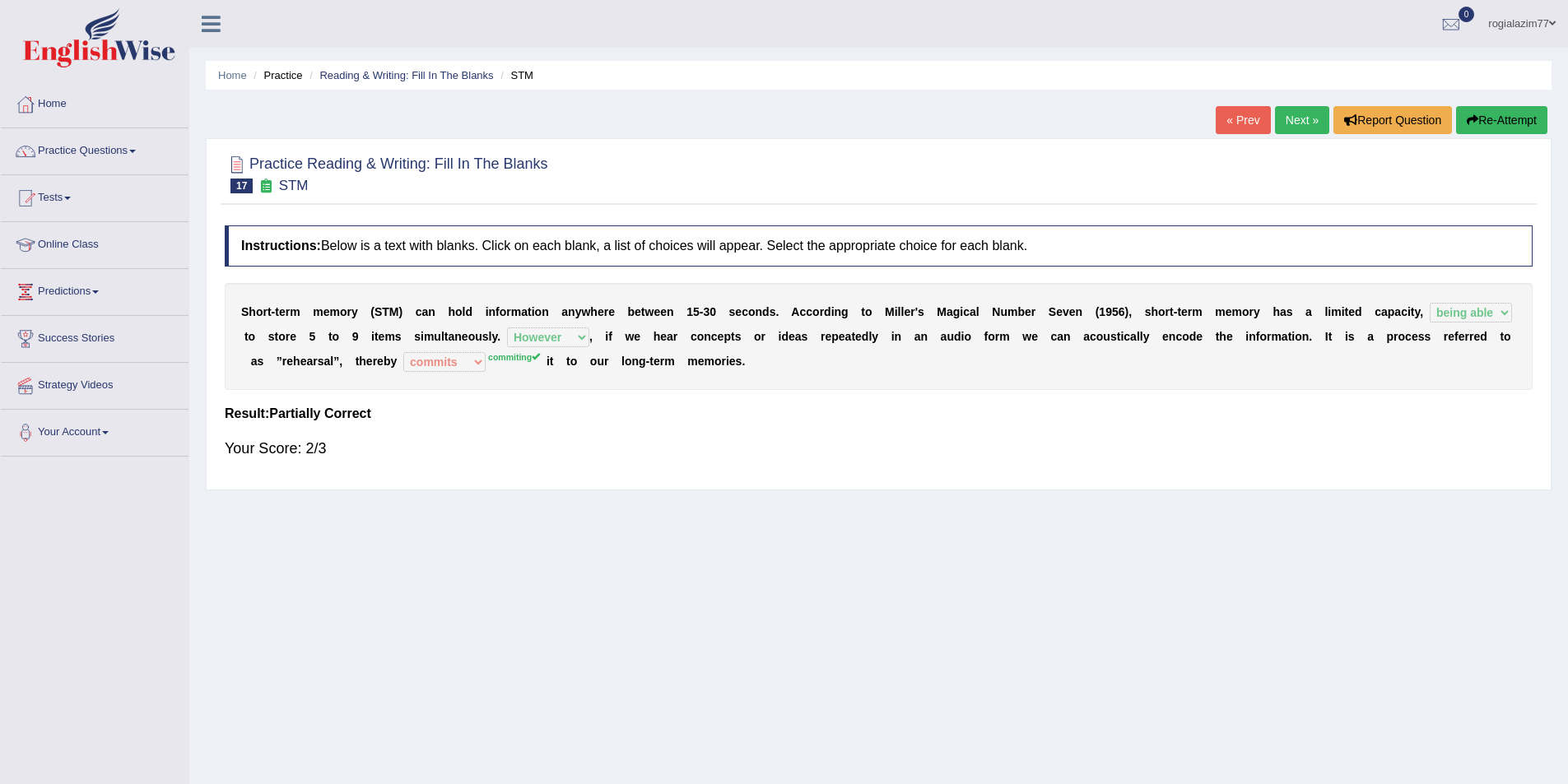
click at [1240, 121] on link "« Prev" at bounding box center [1243, 120] width 54 height 28
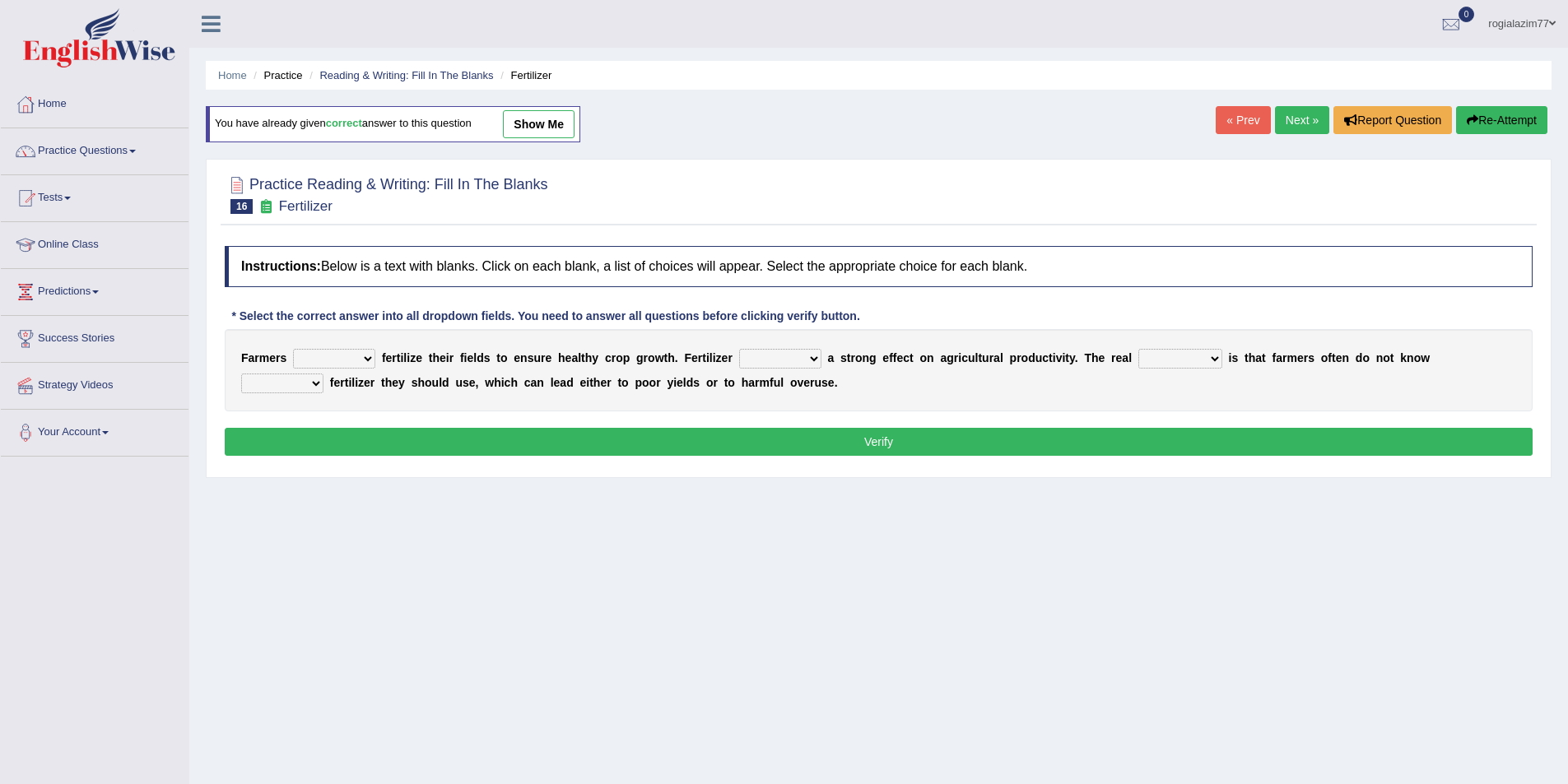
click at [1275, 112] on link "Next »" at bounding box center [1302, 120] width 54 height 28
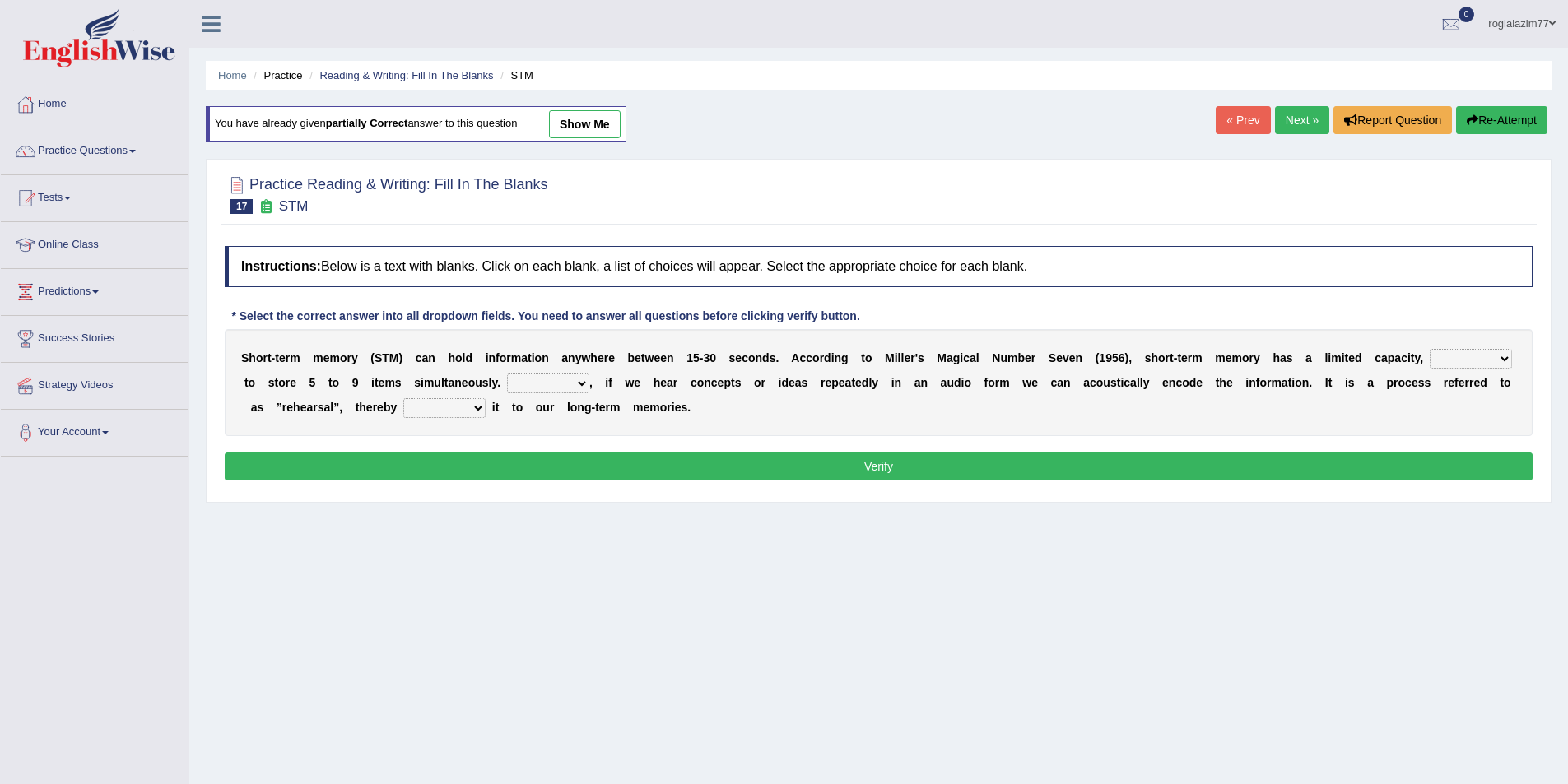
click at [478, 407] on select "commit commits commiting commited" at bounding box center [444, 407] width 82 height 20
select select "commiting"
click at [403, 398] on select "commit commits commiting commited" at bounding box center [444, 407] width 82 height 20
click at [834, 461] on button "Verify" at bounding box center [878, 466] width 1308 height 28
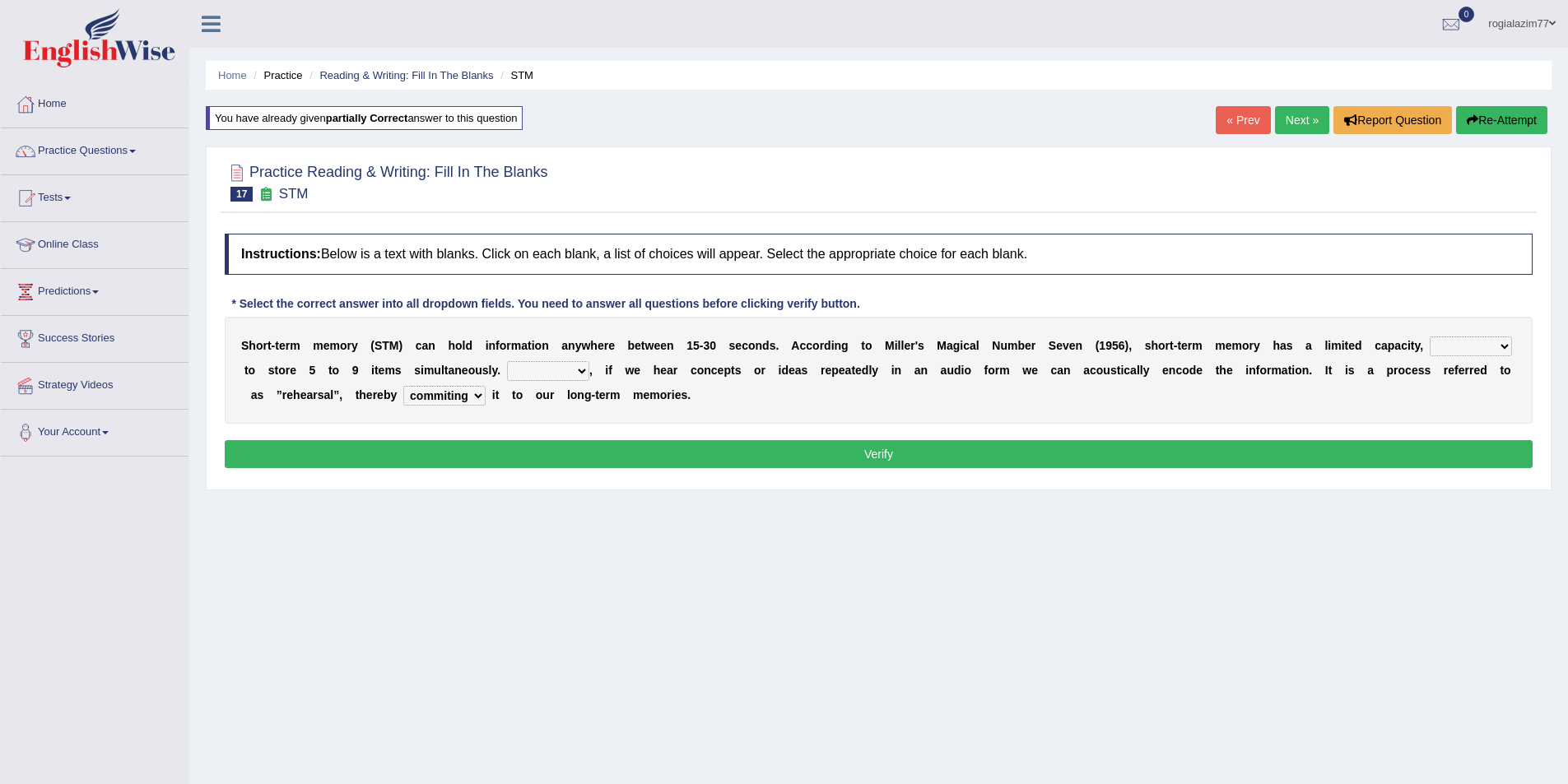
click at [1288, 120] on link "Next »" at bounding box center [1302, 120] width 54 height 28
